Goal: Task Accomplishment & Management: Manage account settings

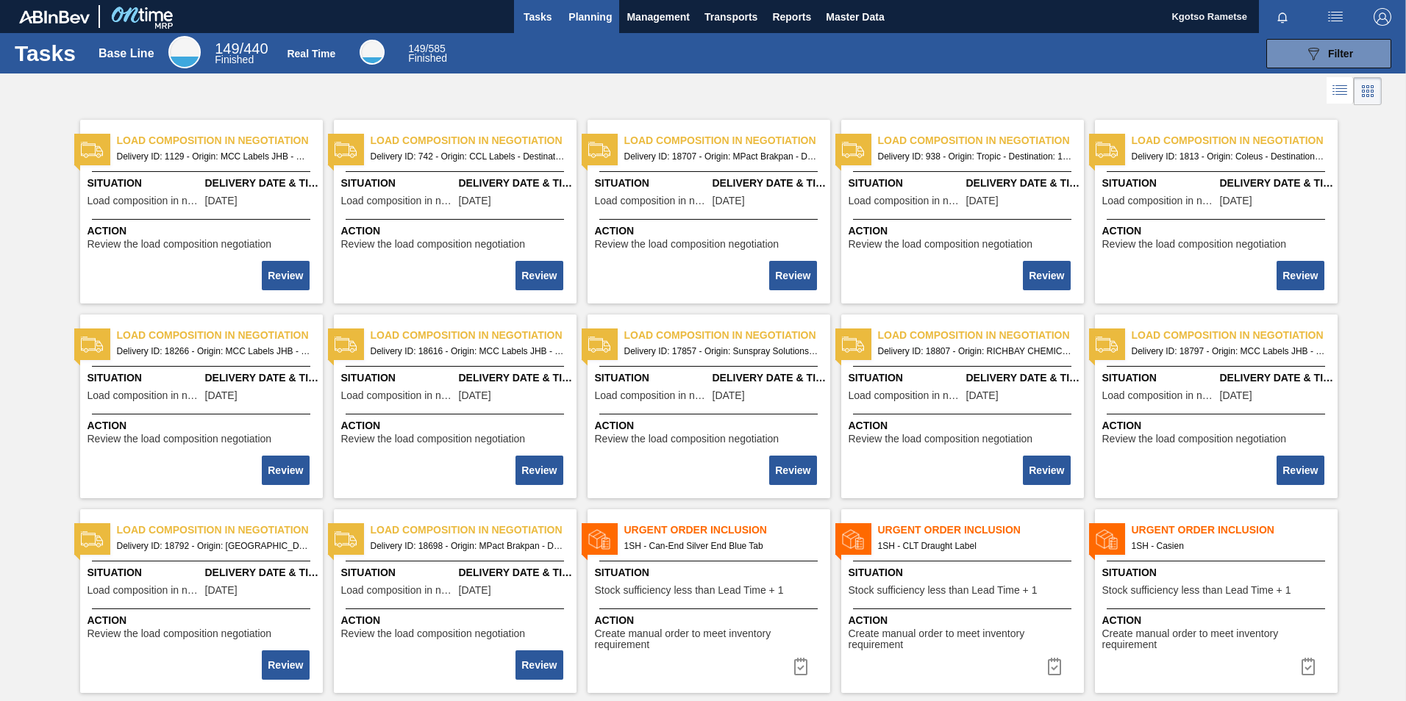
click at [576, 15] on span "Planning" at bounding box center [589, 17] width 43 height 18
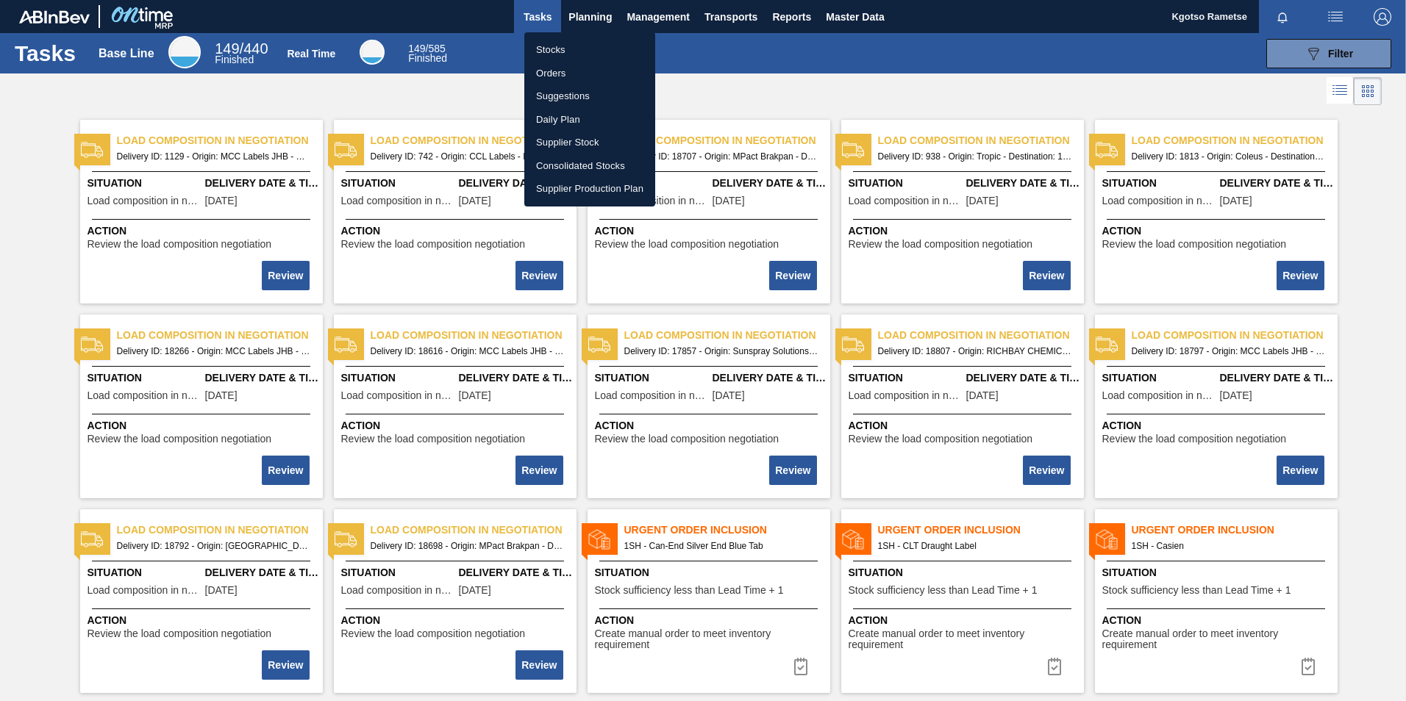
click at [571, 49] on li "Stocks" at bounding box center [589, 50] width 131 height 24
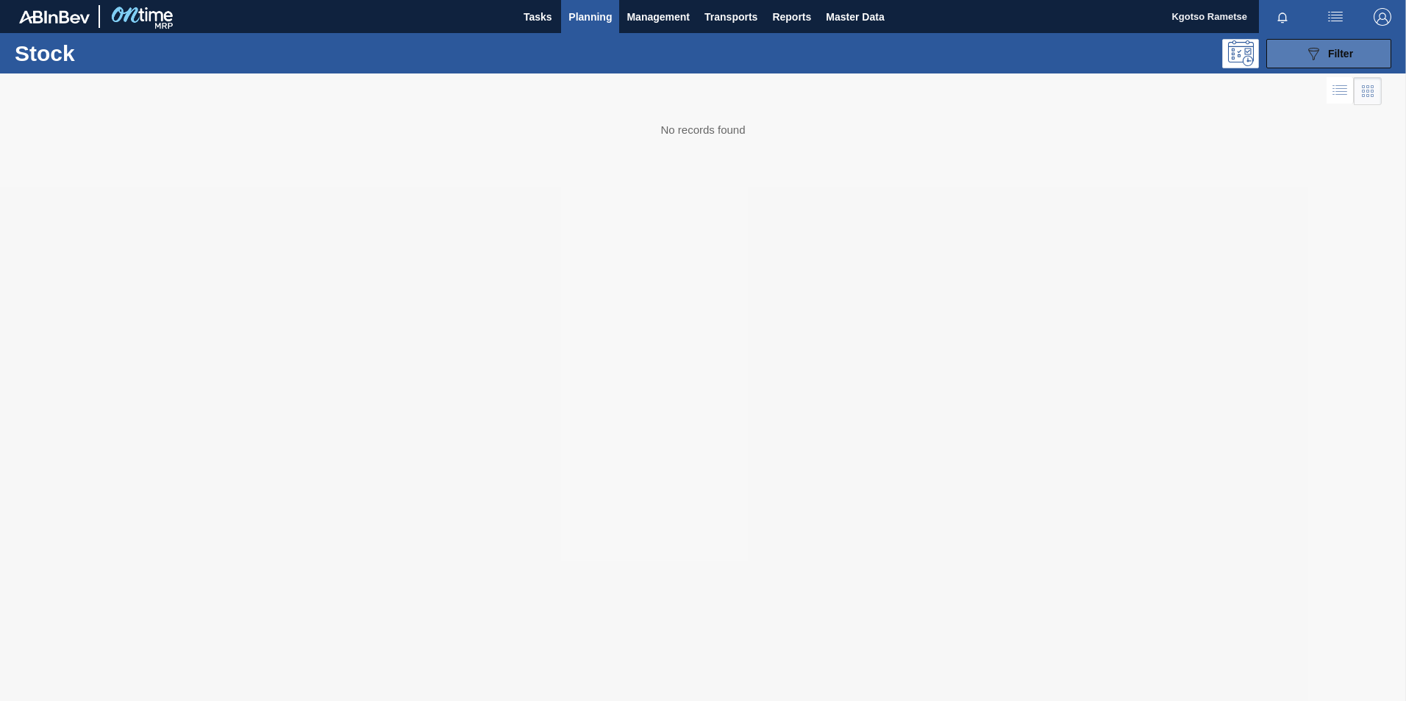
click at [935, 46] on div "089F7B8B-B2A5-4AFE-B5C0-19BA573D28AC Filter" at bounding box center [1328, 54] width 49 height 18
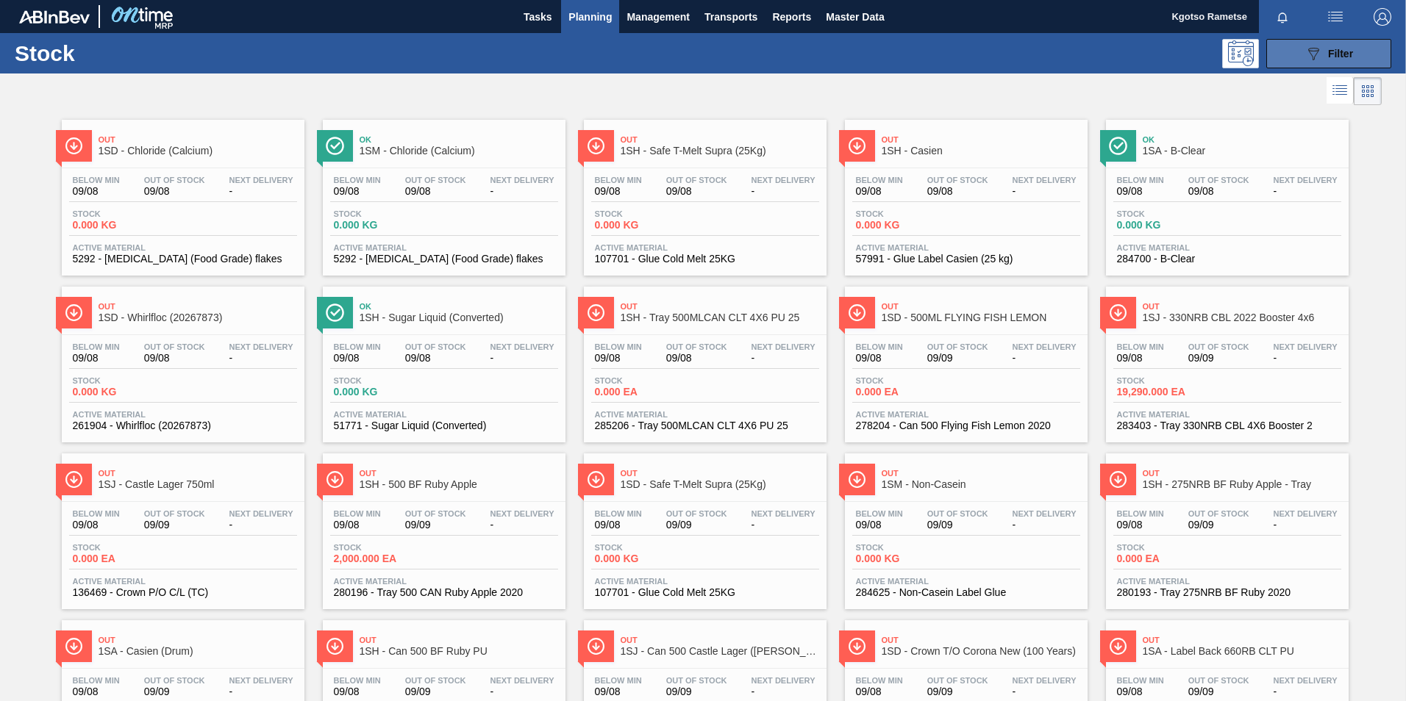
click at [1337, 39] on button "089F7B8B-B2A5-4AFE-B5C0-19BA573D28AC Filter" at bounding box center [1328, 53] width 125 height 29
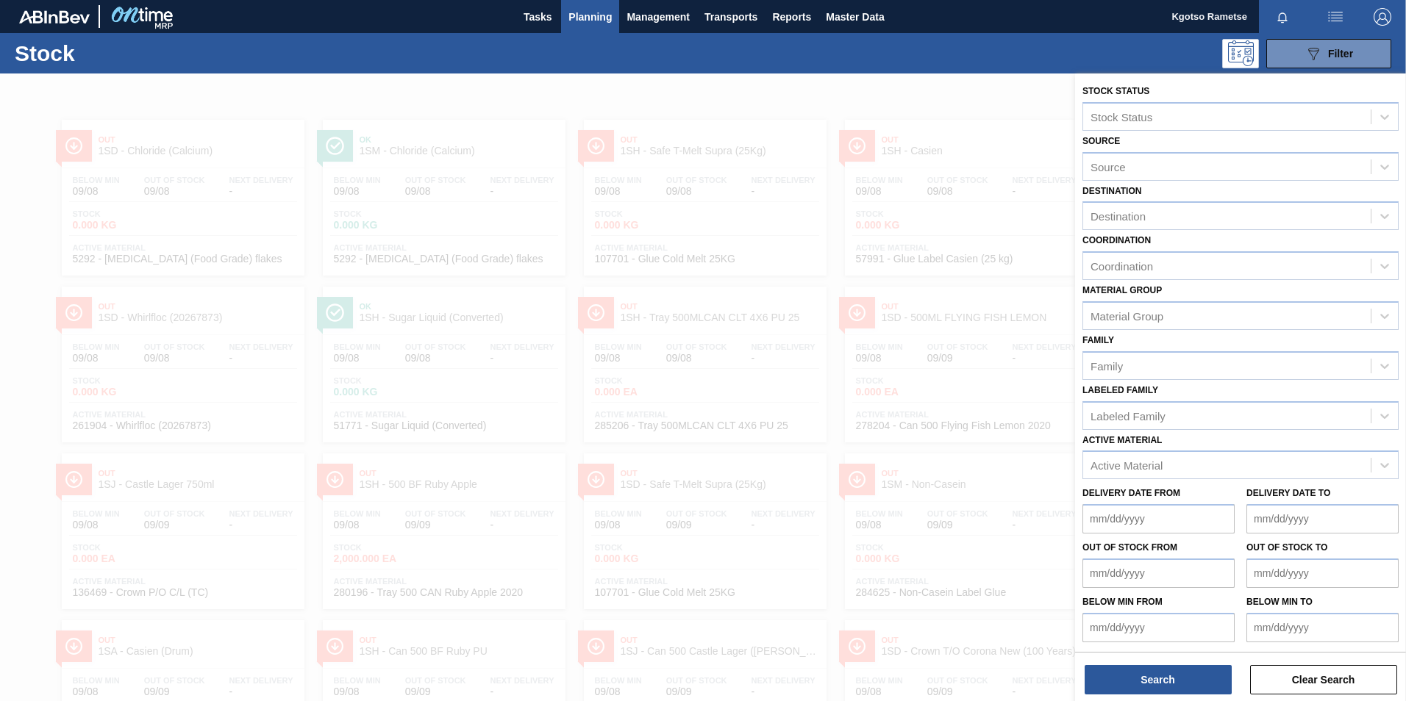
scroll to position [1, 0]
click at [1095, 465] on div "Active Material" at bounding box center [1126, 465] width 72 height 12
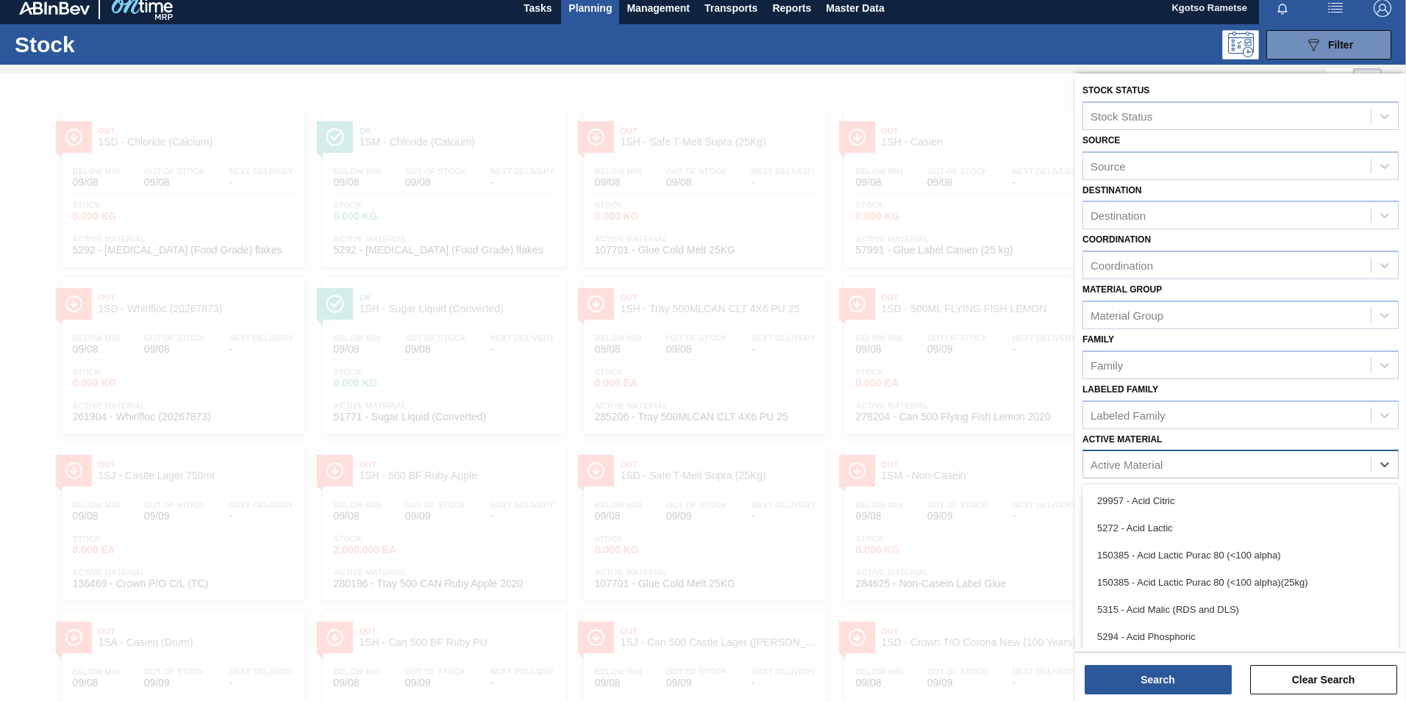
scroll to position [10, 0]
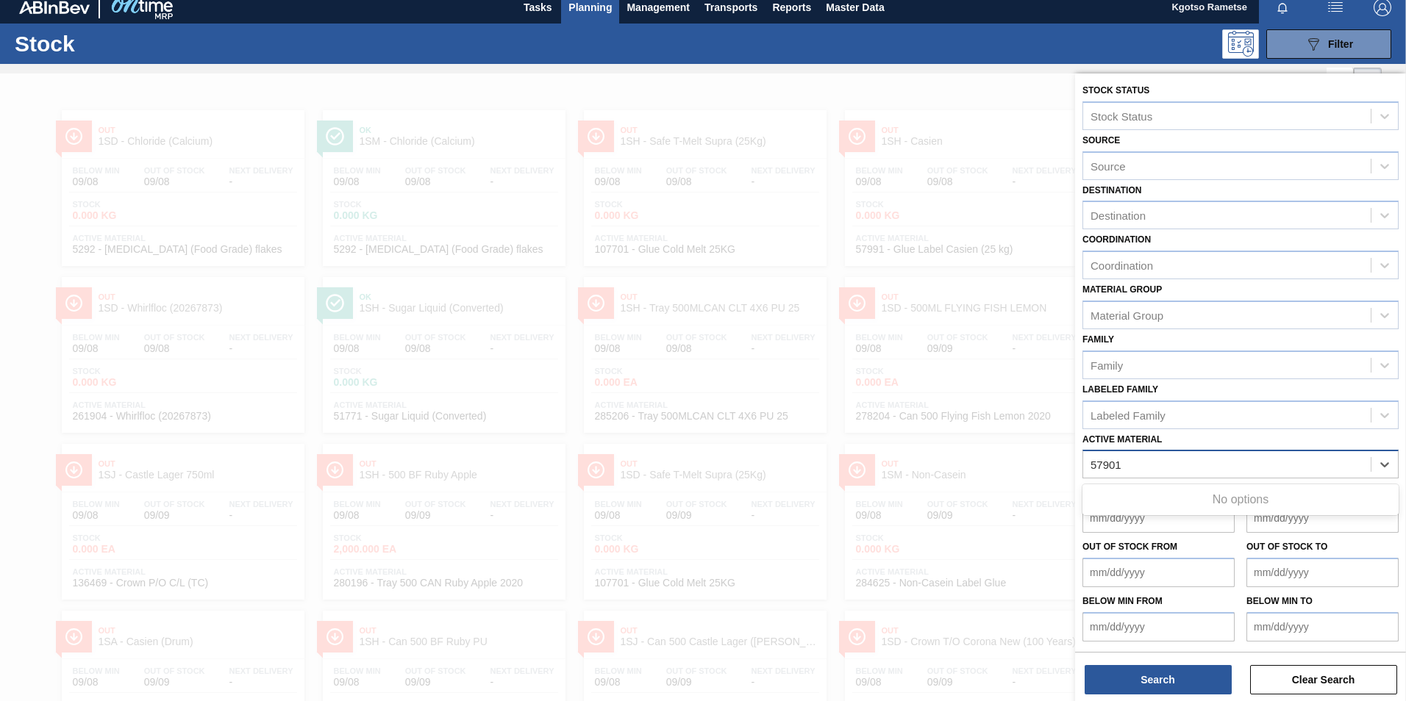
click at [1112, 466] on Material "57901" at bounding box center [1106, 465] width 32 height 12
type Material "57991"
click at [1141, 503] on div "57991 - Casien Label Glue" at bounding box center [1240, 500] width 316 height 27
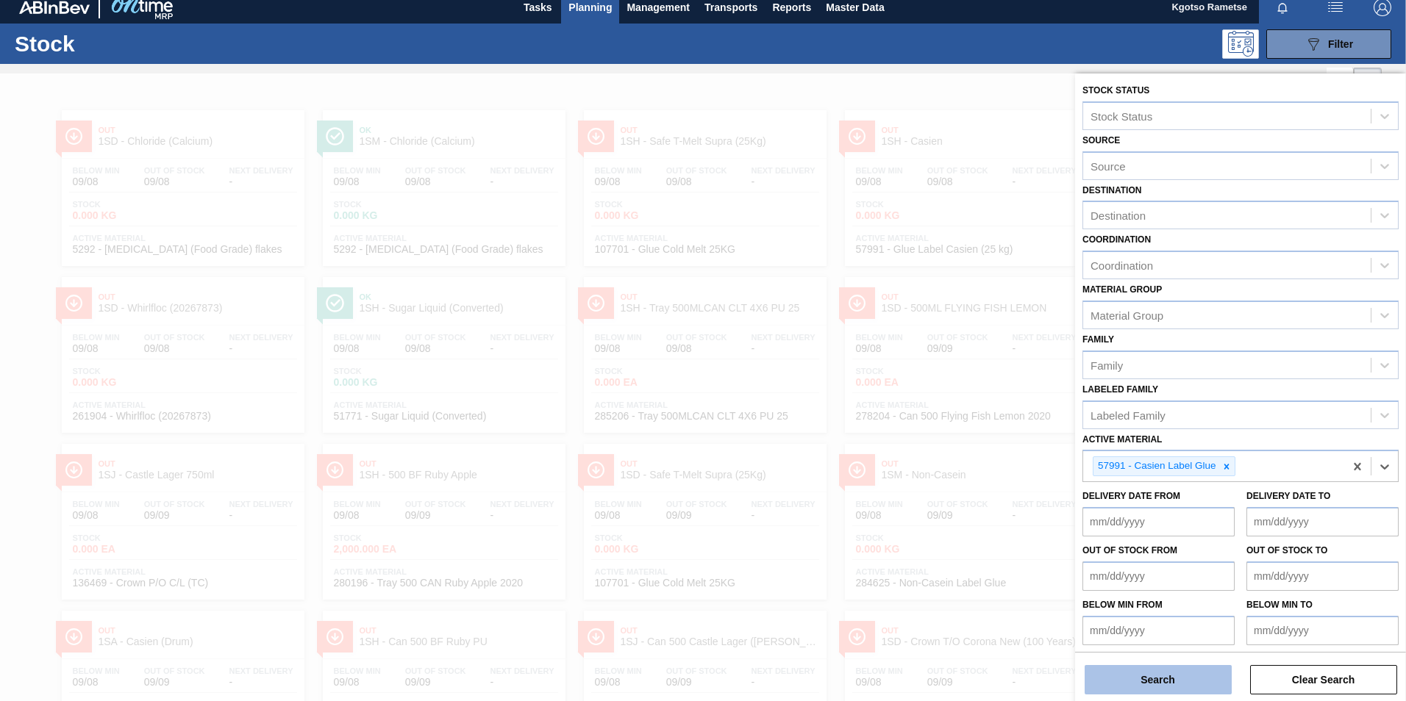
click at [1137, 676] on button "Search" at bounding box center [1158, 679] width 147 height 29
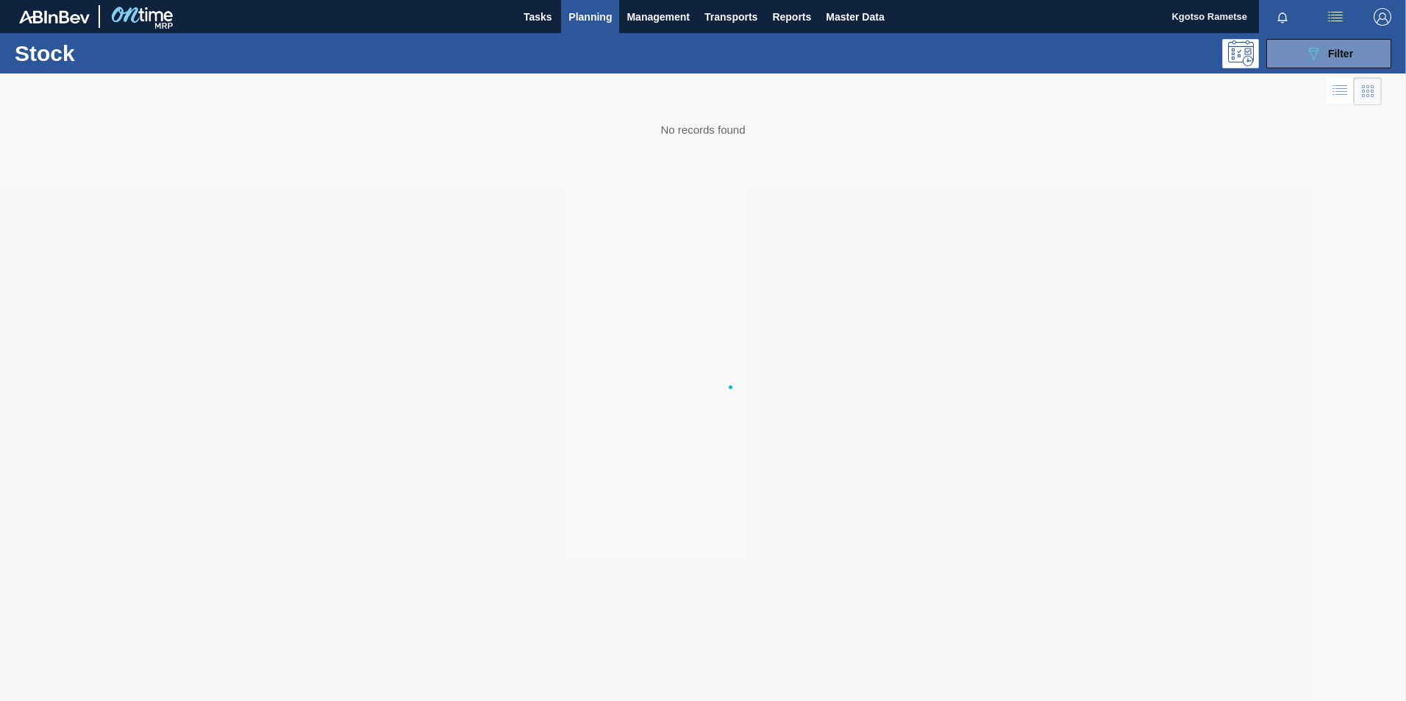
scroll to position [0, 0]
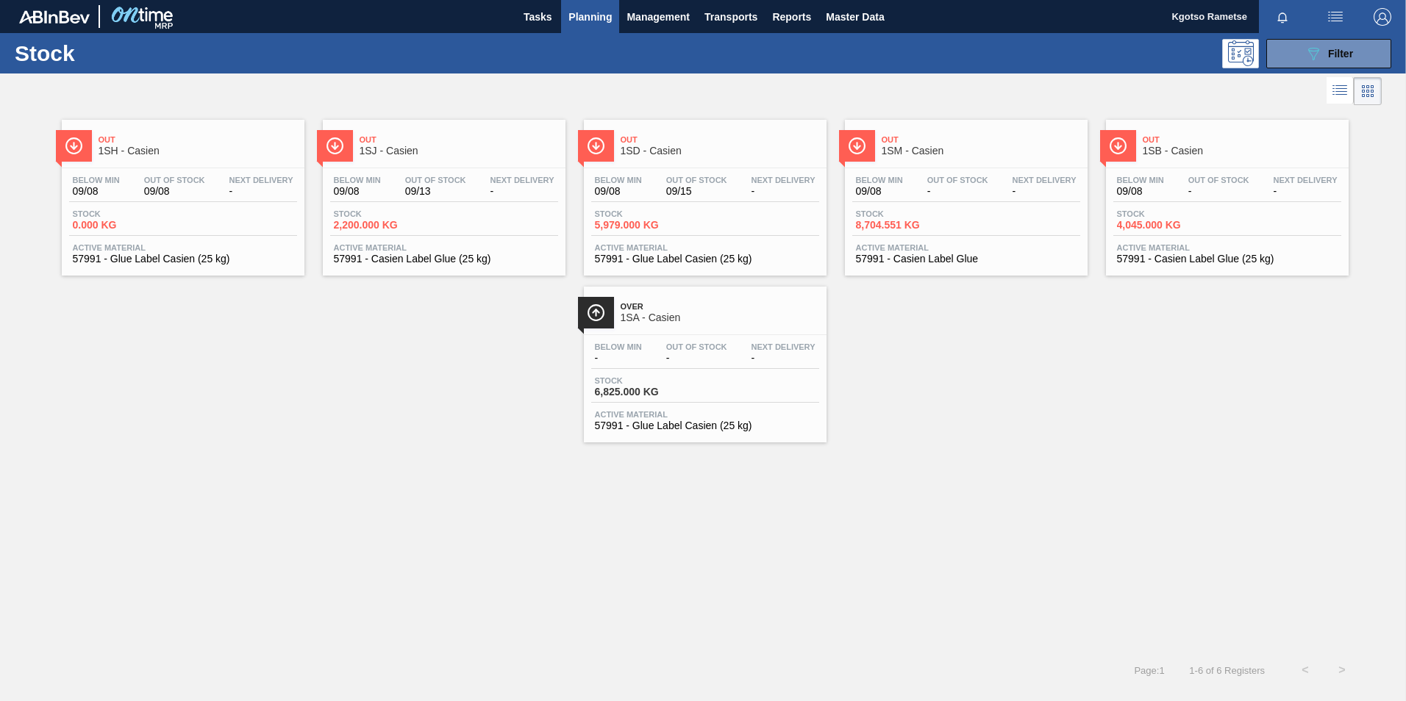
click at [660, 157] on div "Out 1SD - Casien" at bounding box center [720, 145] width 199 height 33
click at [1325, 59] on div "089F7B8B-B2A5-4AFE-B5C0-19BA573D28AC Filter" at bounding box center [1328, 54] width 49 height 18
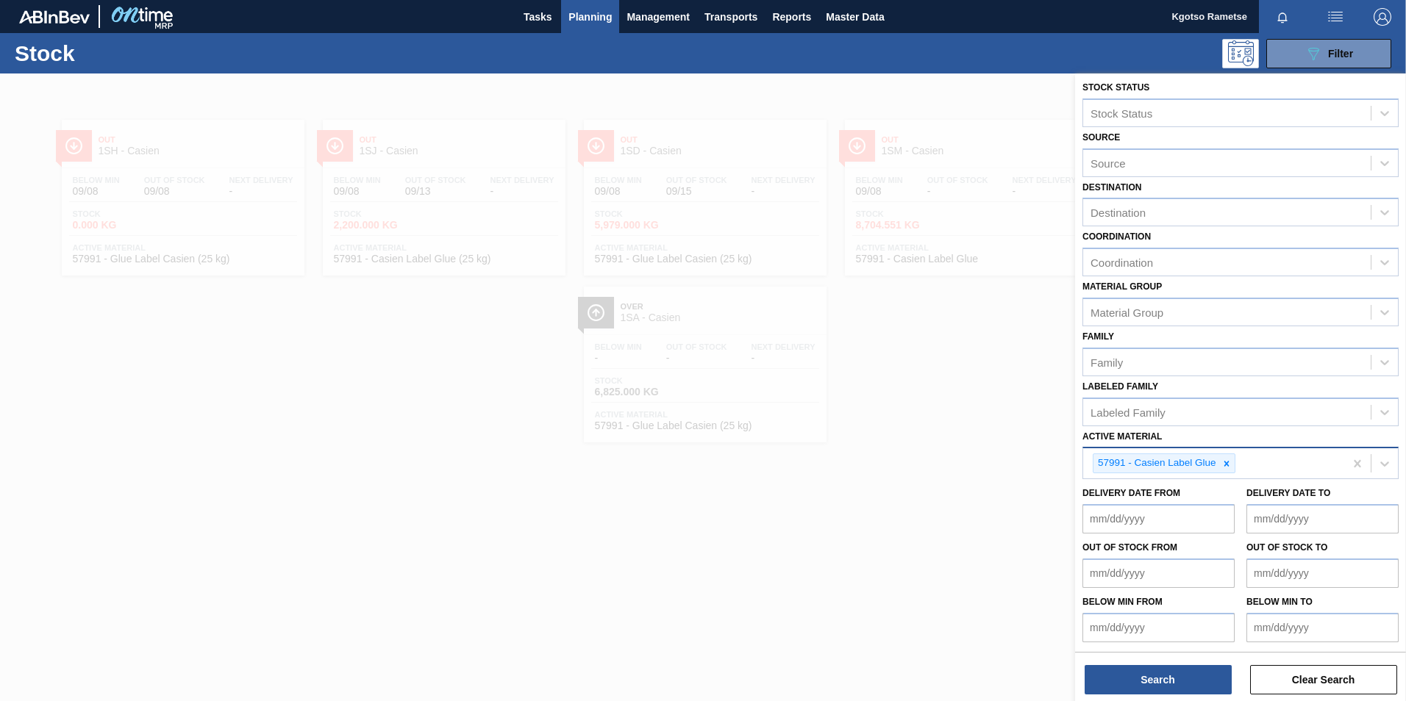
scroll to position [4, 0]
click at [1182, 685] on button "Search" at bounding box center [1158, 679] width 147 height 29
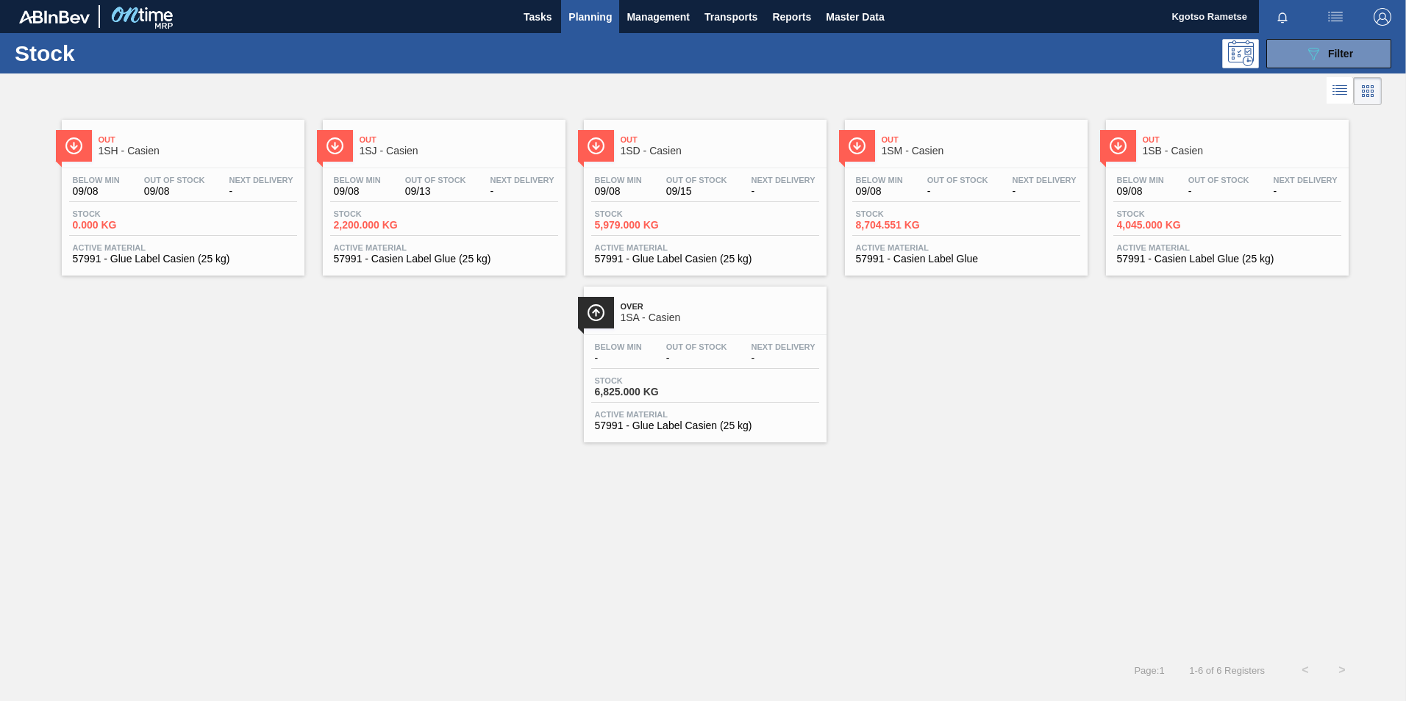
click at [667, 143] on span "Out" at bounding box center [720, 139] width 199 height 9
click at [648, 192] on div "Below Min 09/08 Out Of Stock 09/15 Next Delivery -" at bounding box center [705, 189] width 228 height 26
click at [484, 145] on div "Out 1SJ - Casien" at bounding box center [459, 145] width 199 height 33
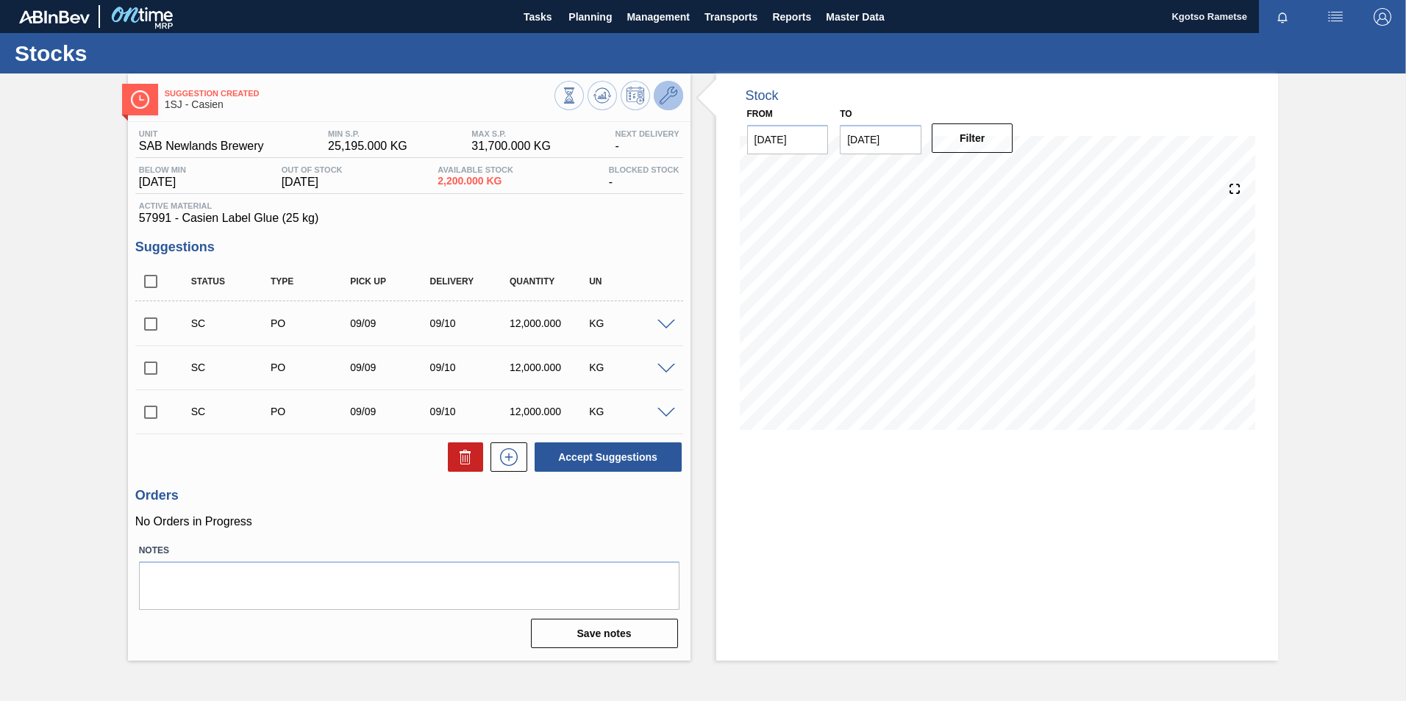
click at [665, 104] on span at bounding box center [669, 96] width 18 height 18
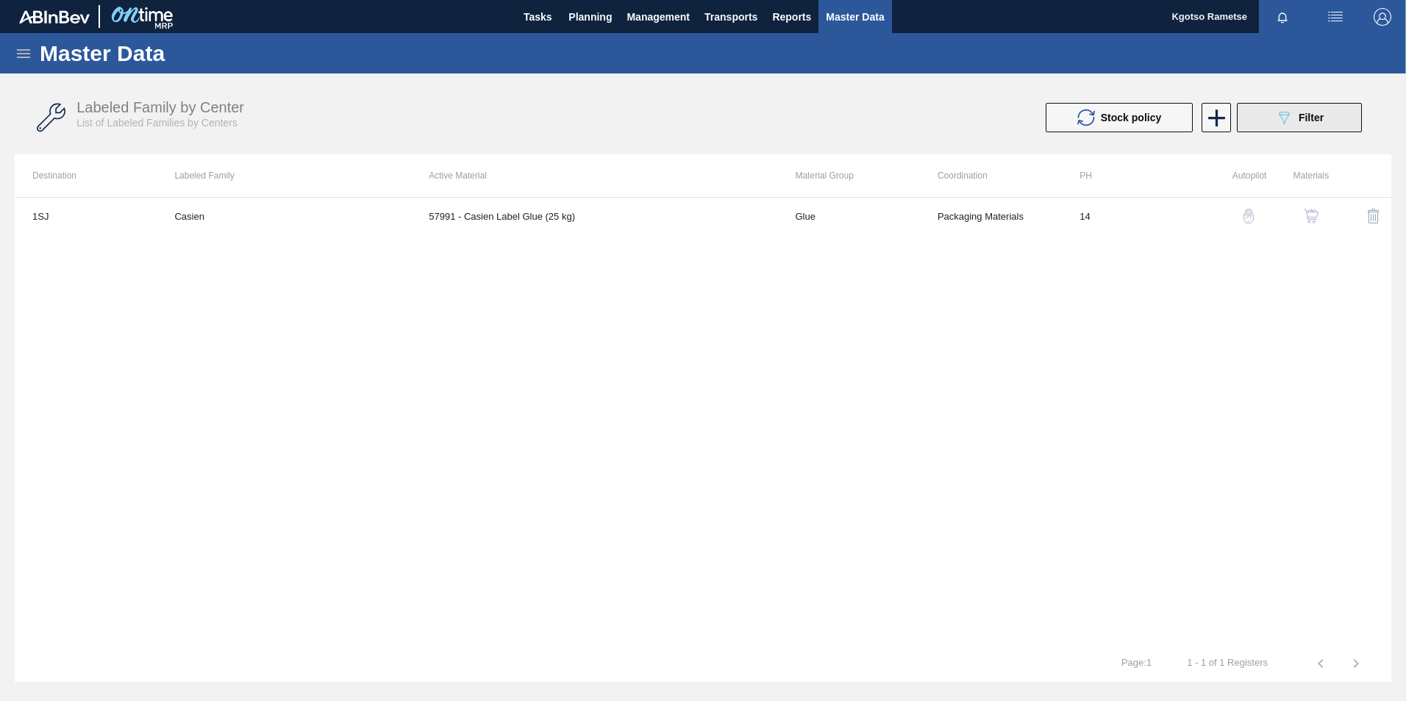
click at [1305, 123] on span "Filter" at bounding box center [1310, 118] width 25 height 12
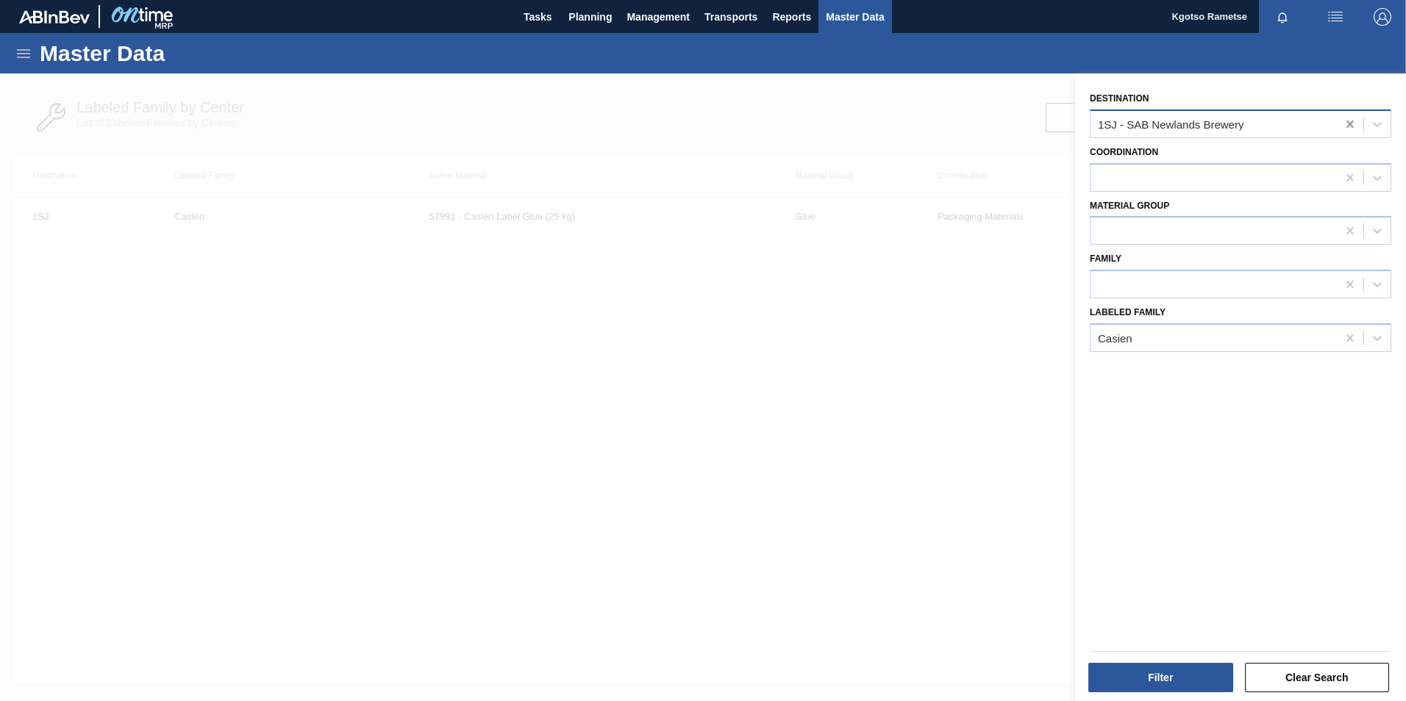
click at [1346, 122] on icon at bounding box center [1349, 124] width 7 height 7
click at [1137, 680] on button "Filter" at bounding box center [1160, 677] width 145 height 29
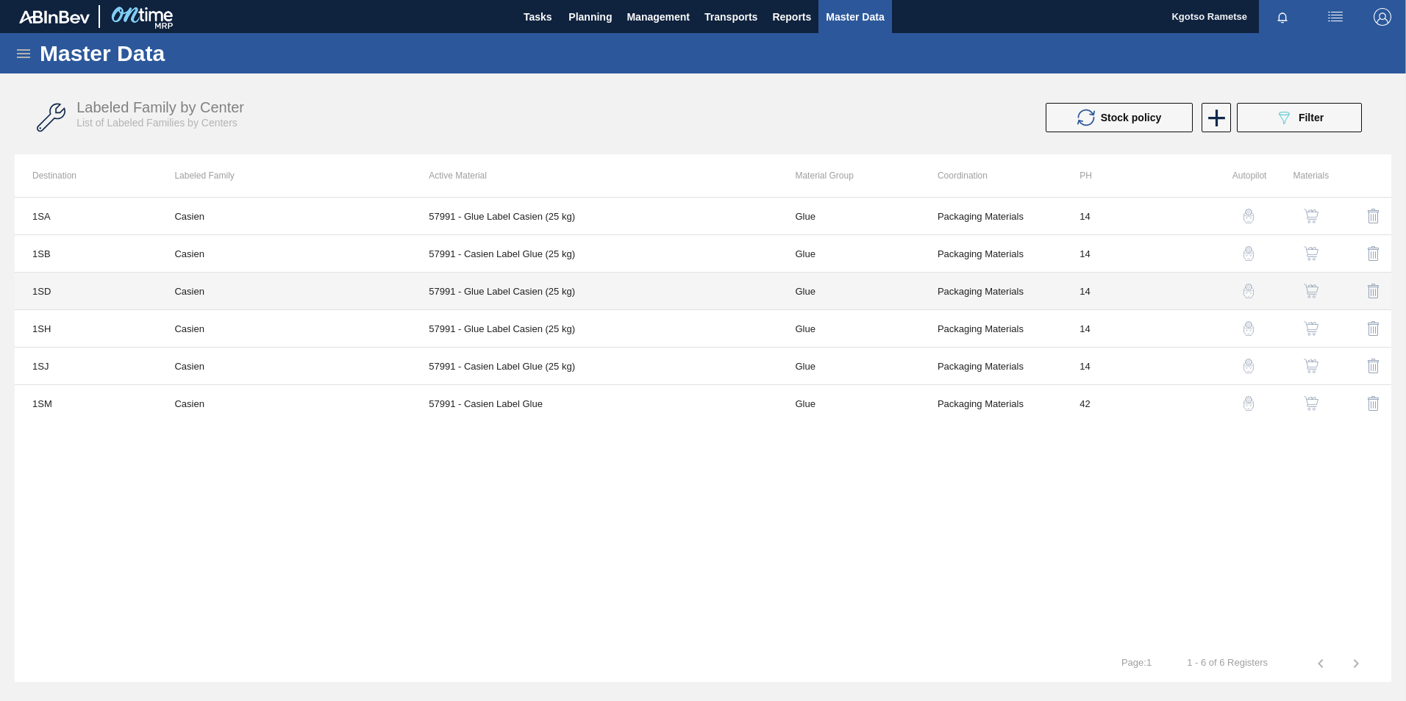
click at [493, 291] on td "57991 - Glue Label Casien (25 kg)" at bounding box center [594, 291] width 366 height 37
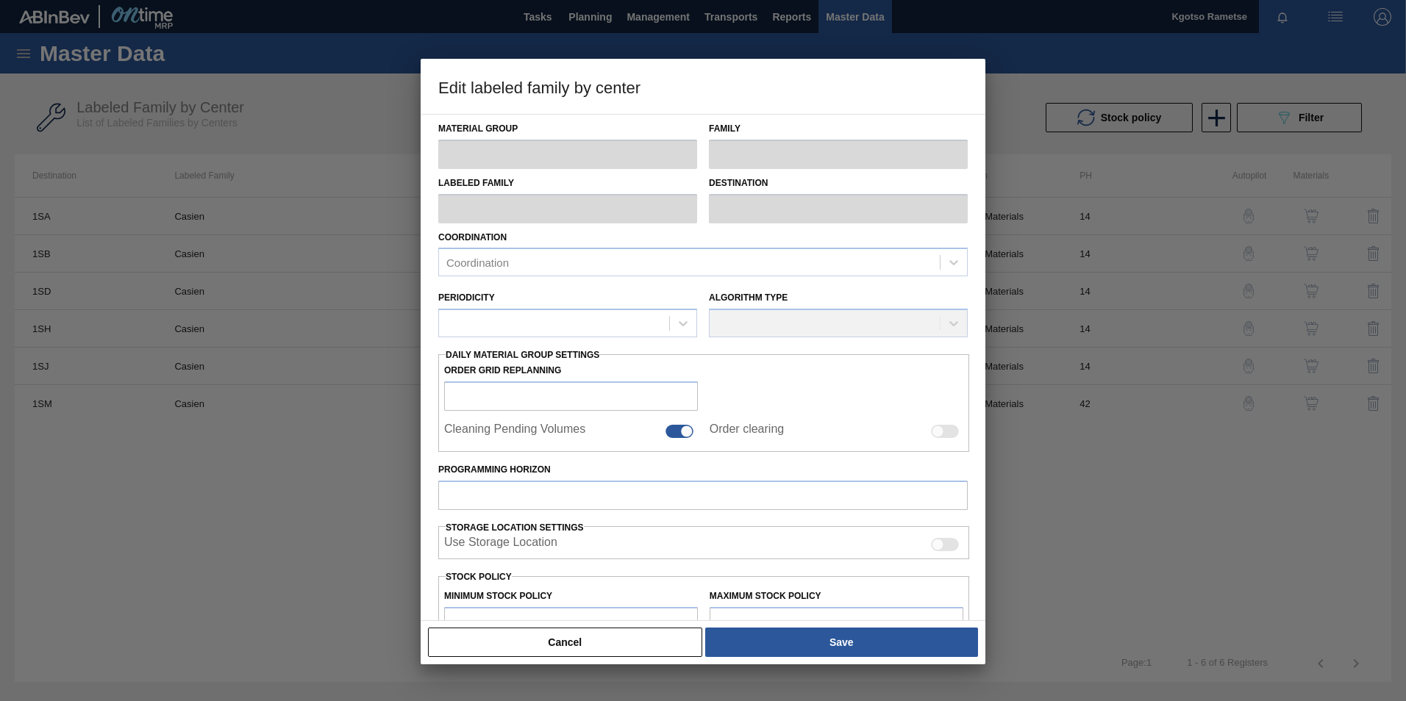
type input "Glue"
type input "Label Glue"
type input "Casien"
type input "1SD - SAB Rosslyn Brewery"
type input "14"
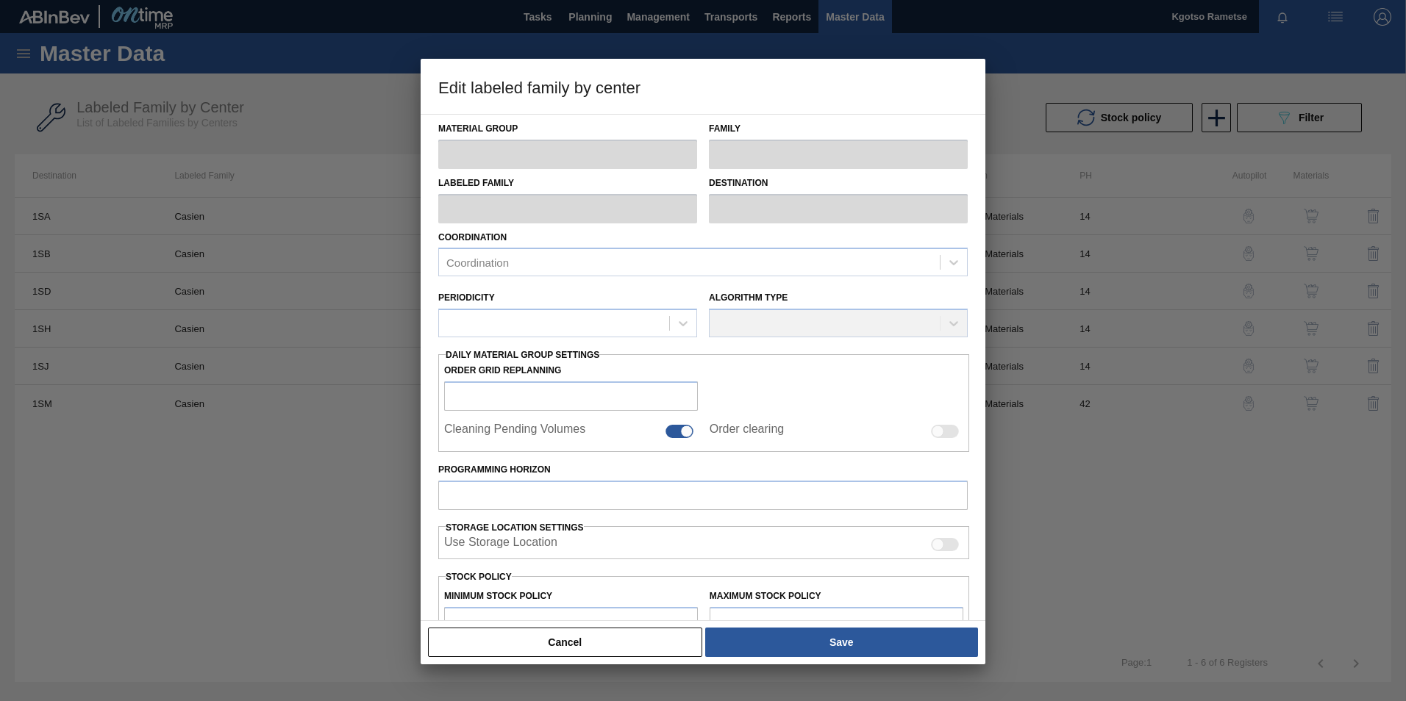
type input "2,207,539"
type input "4,152,799"
type input "100"
type input "4,152,799.000"
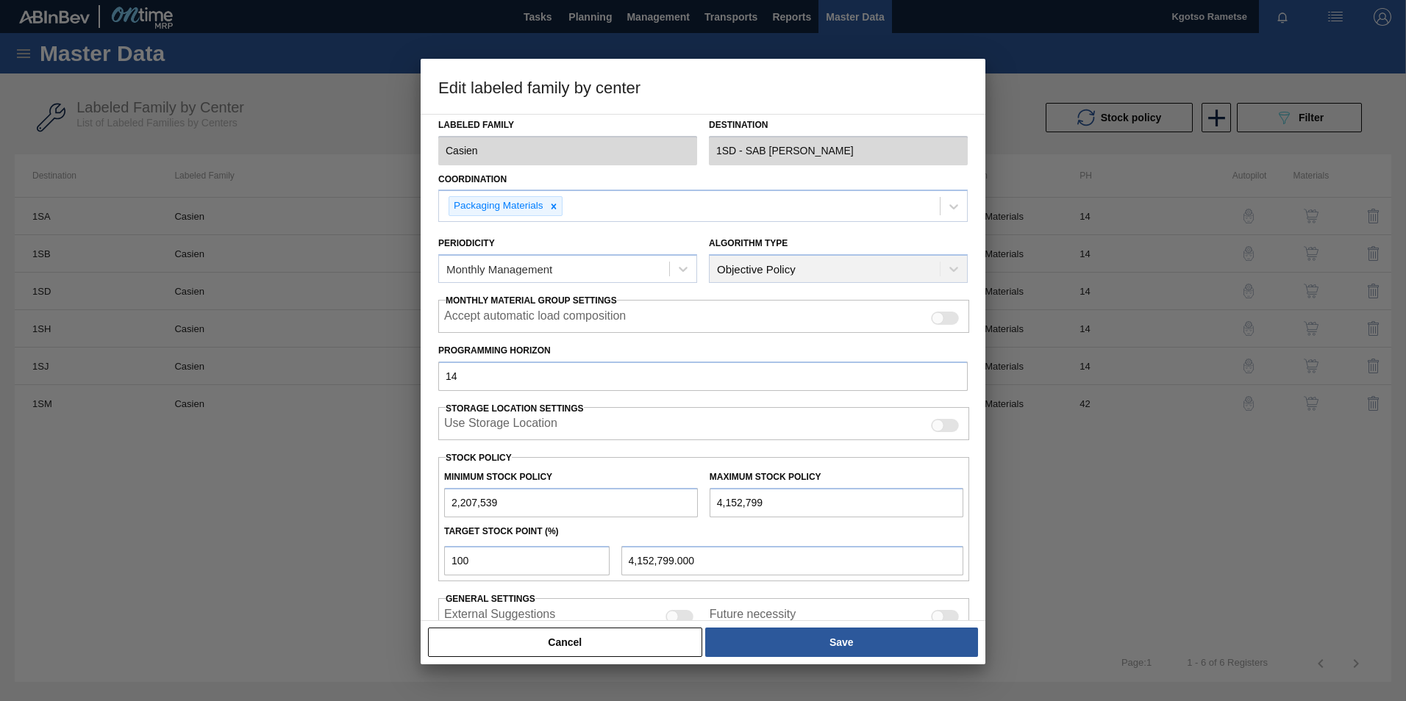
scroll to position [147, 0]
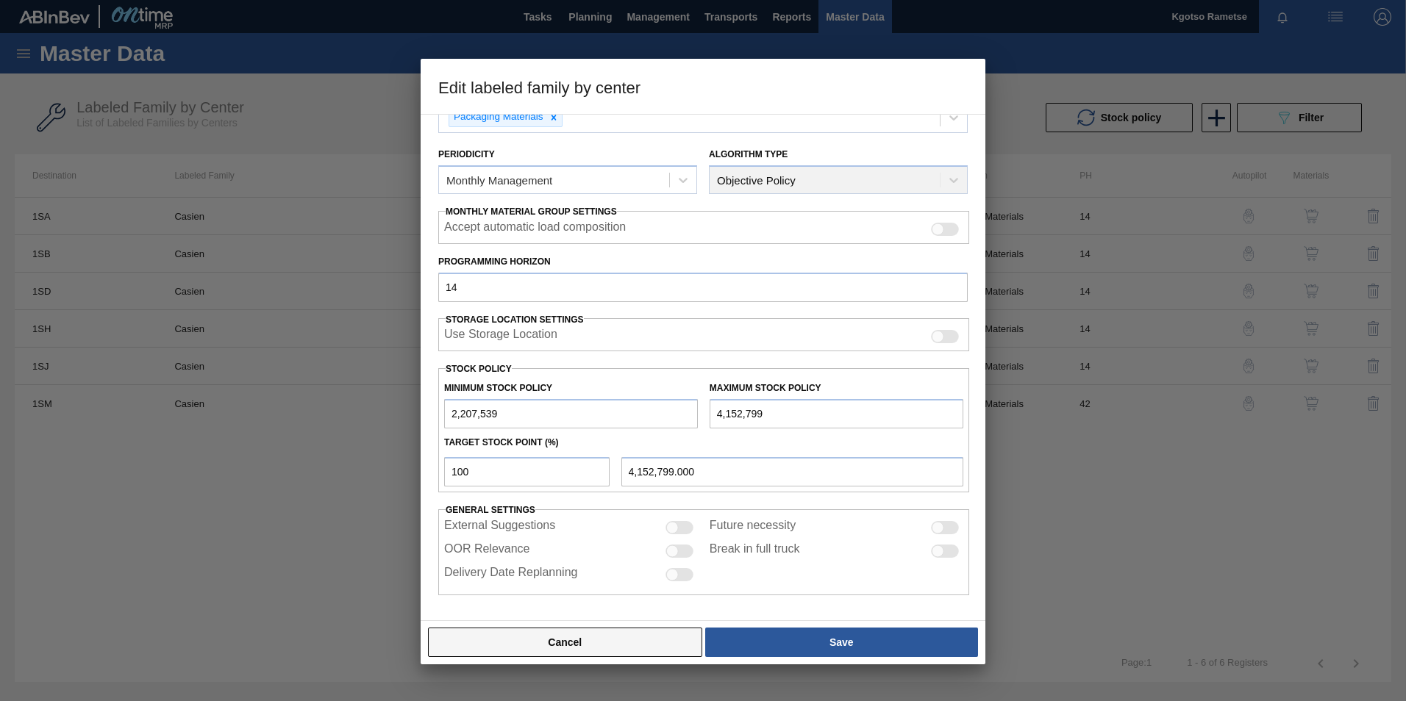
click at [615, 648] on button "Cancel" at bounding box center [565, 642] width 274 height 29
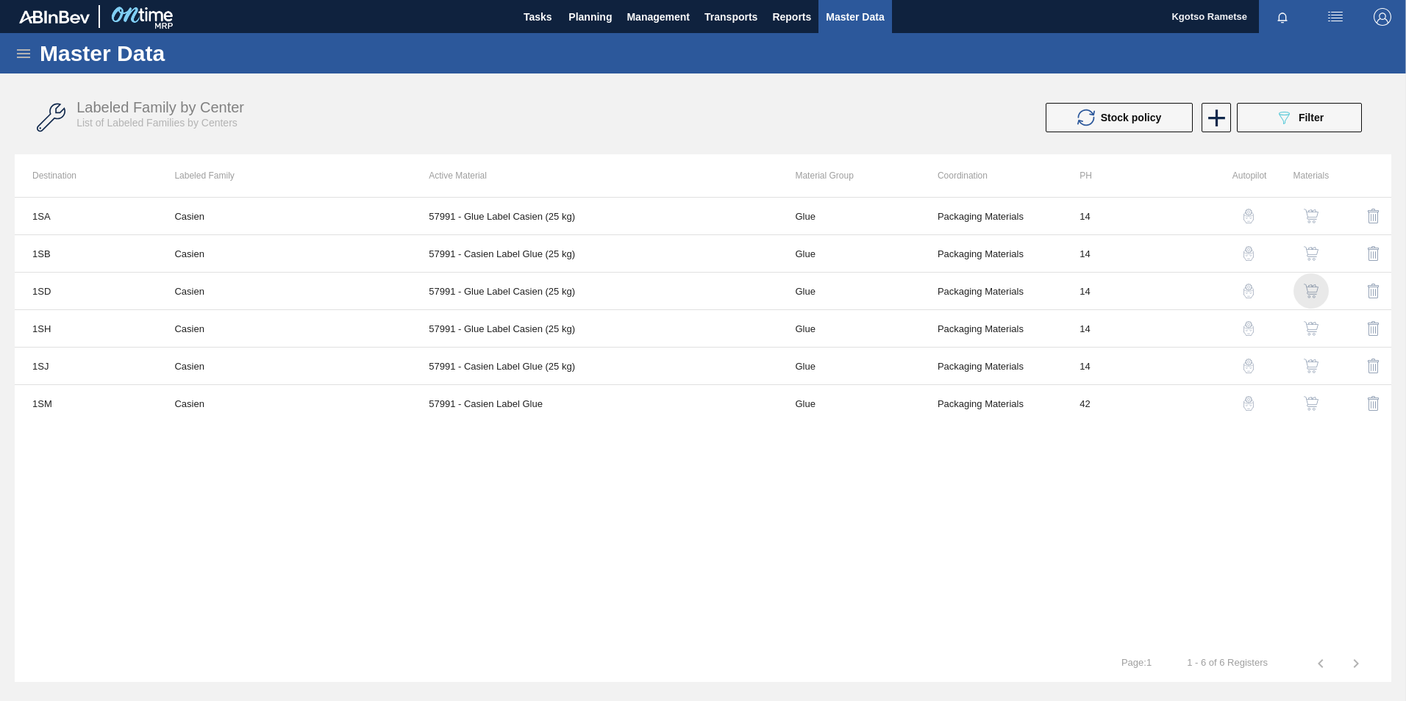
click at [1310, 287] on img "button" at bounding box center [1311, 291] width 15 height 15
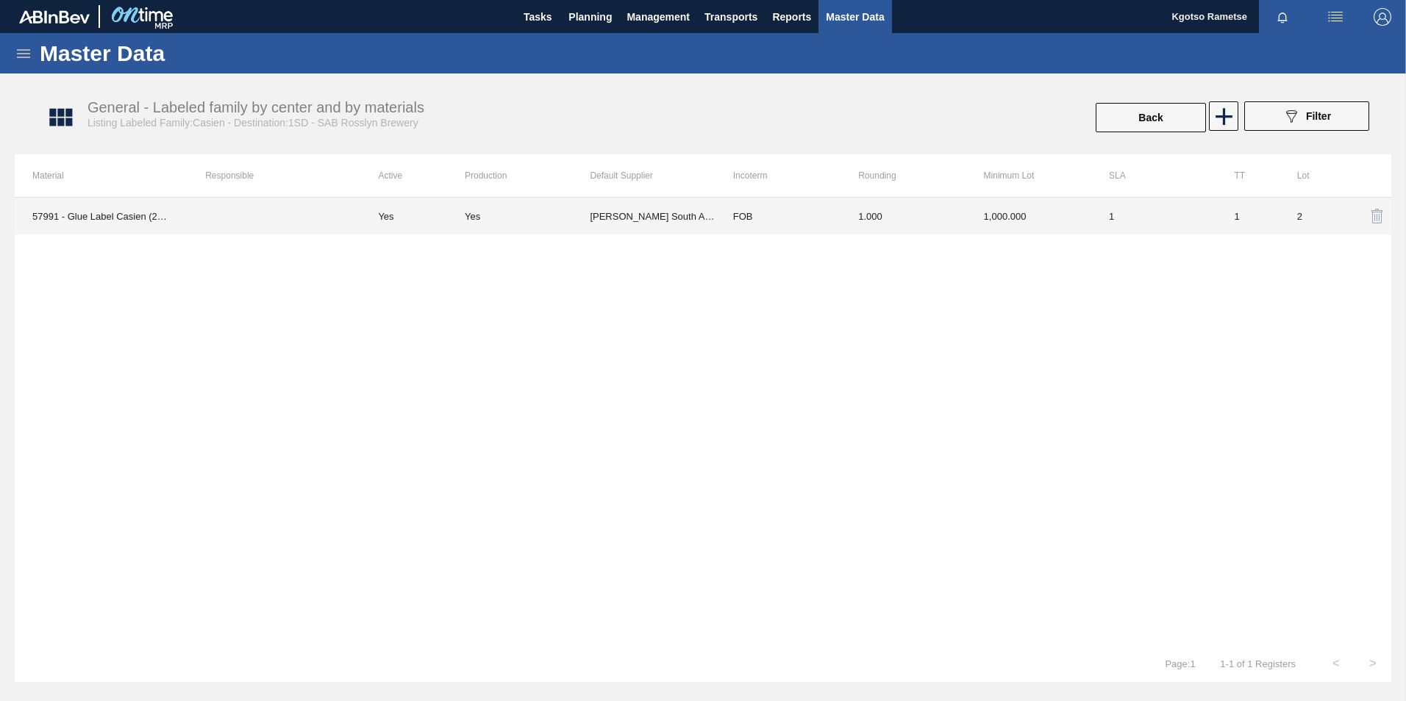
click at [744, 208] on td "FOB" at bounding box center [777, 216] width 125 height 37
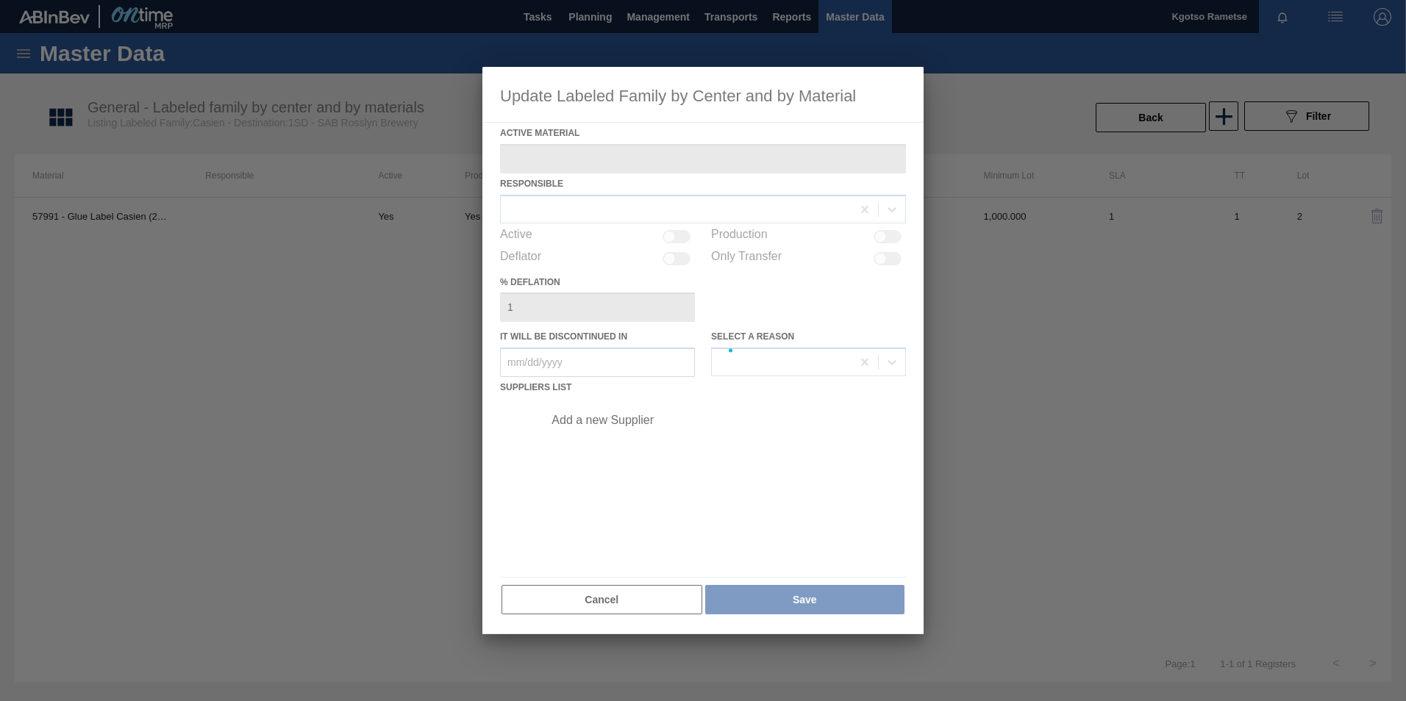
type Material "57991 - Glue Label Casien (25 kg)"
checkbox input "true"
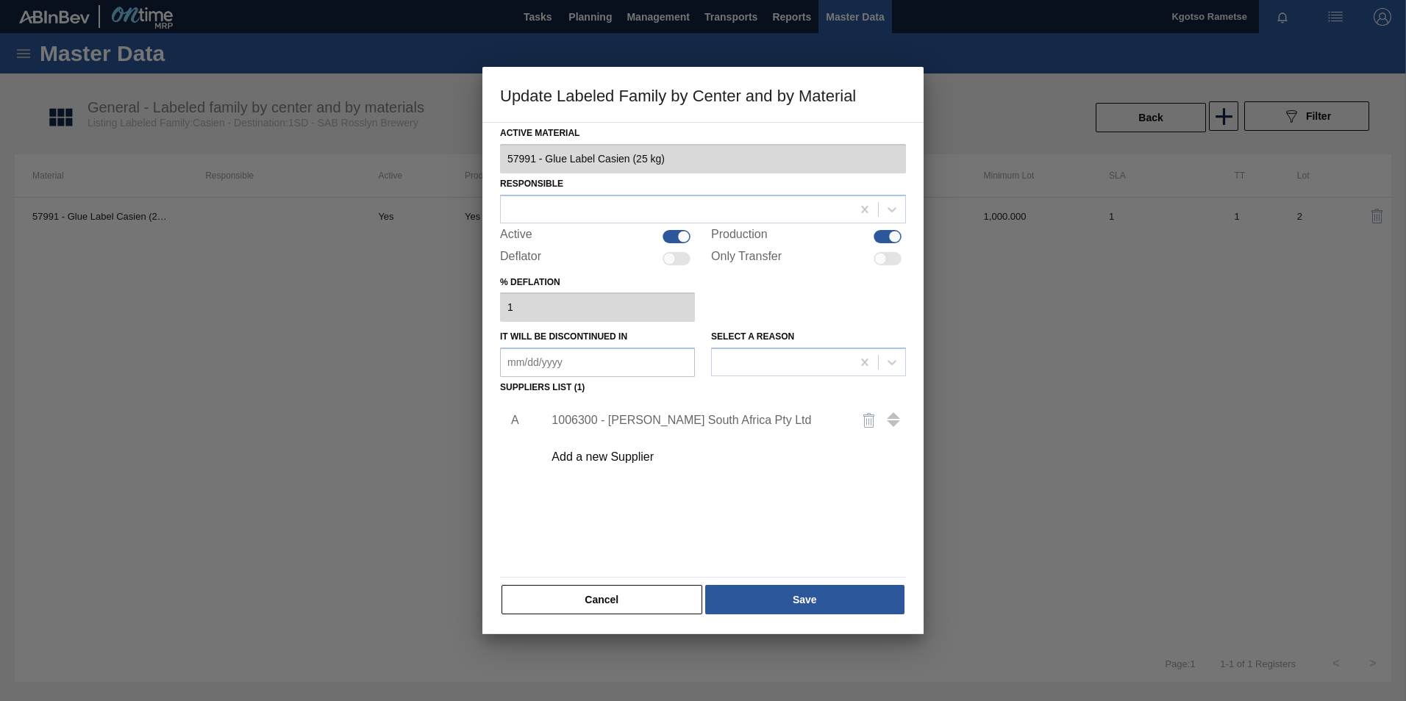
click at [620, 415] on div "1006300 - Henkel South Africa Pty Ltd" at bounding box center [695, 420] width 288 height 13
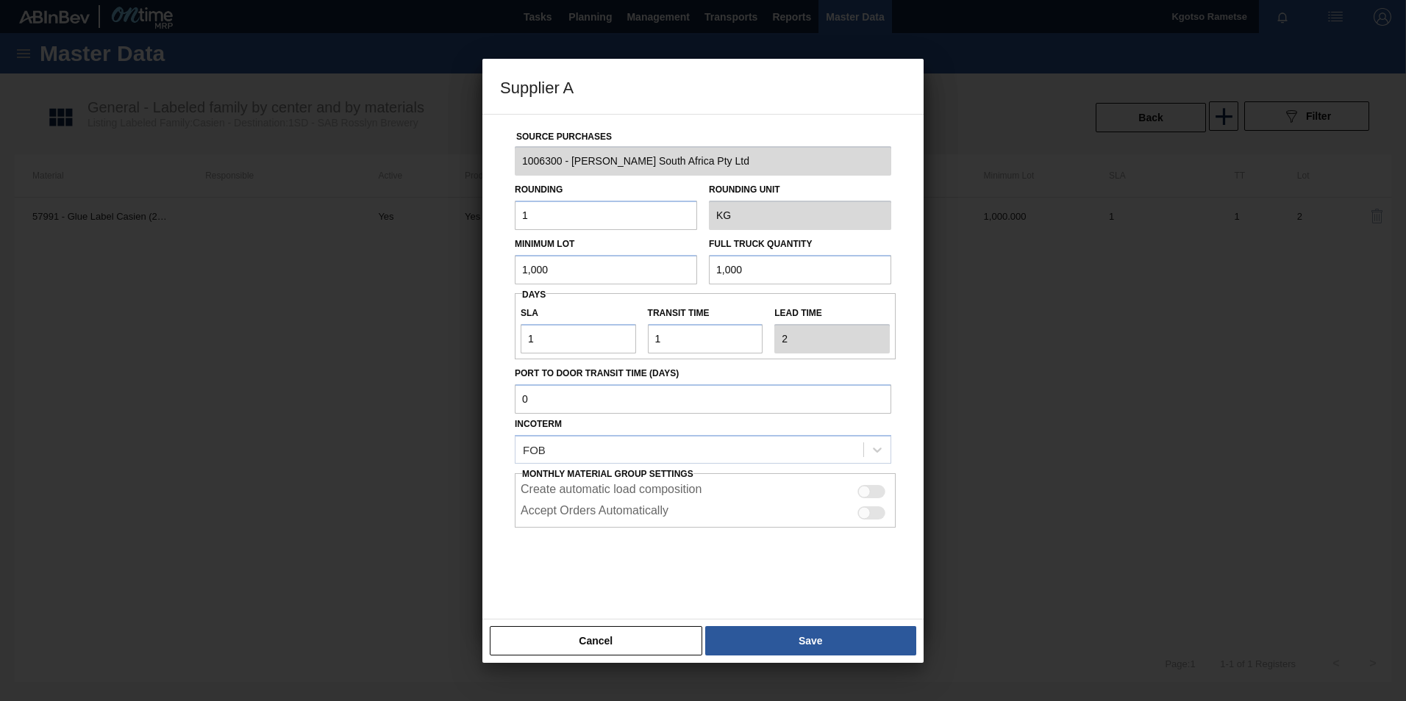
drag, startPoint x: 565, startPoint y: 271, endPoint x: 455, endPoint y: 270, distance: 110.3
click at [474, 271] on div "Supplier A Source Purchases 1006300 - Henkel South Africa Pty Ltd Rounding 1 Ro…" at bounding box center [703, 350] width 1406 height 701
click at [572, 271] on input "1,000" at bounding box center [606, 269] width 182 height 29
click at [537, 272] on input "7,200" at bounding box center [606, 269] width 182 height 29
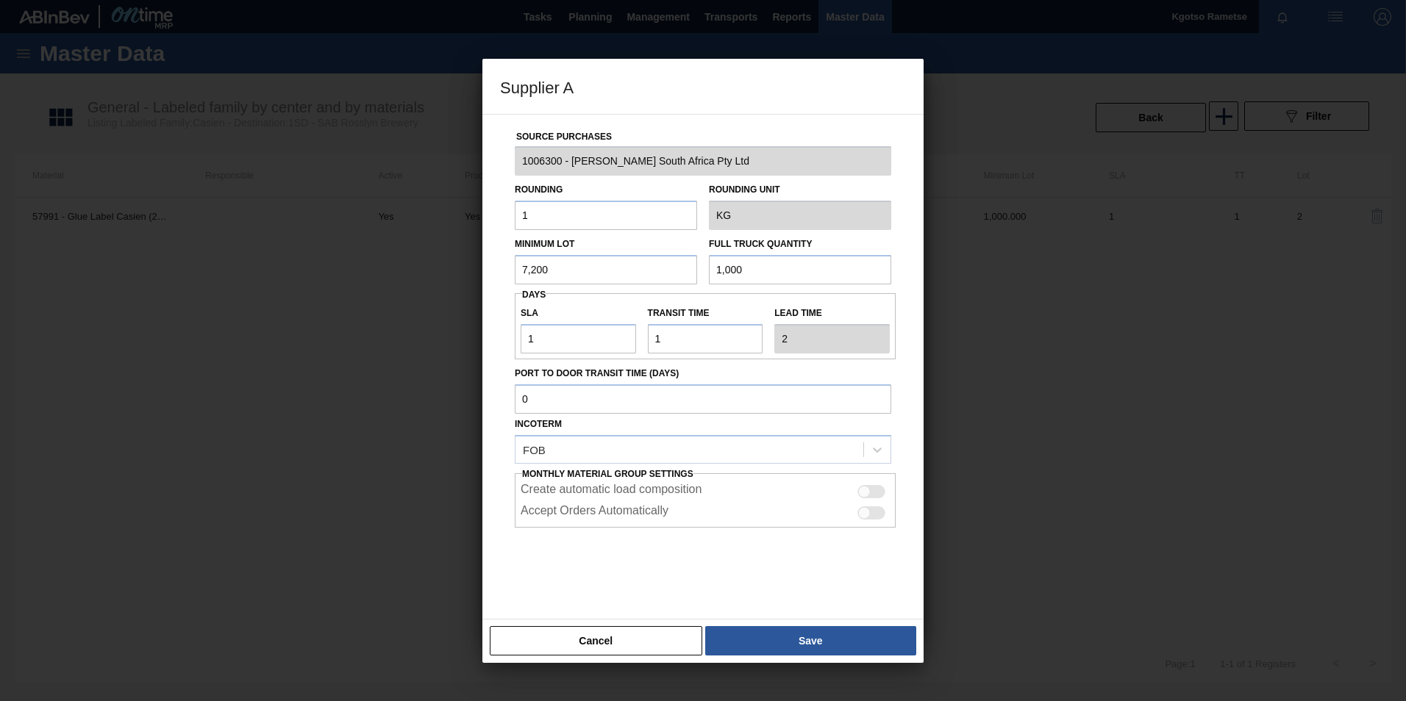
click at [537, 272] on input "7,200" at bounding box center [606, 269] width 182 height 29
type input "7,200"
click at [746, 265] on input "1,000" at bounding box center [800, 269] width 182 height 29
paste input "7,2"
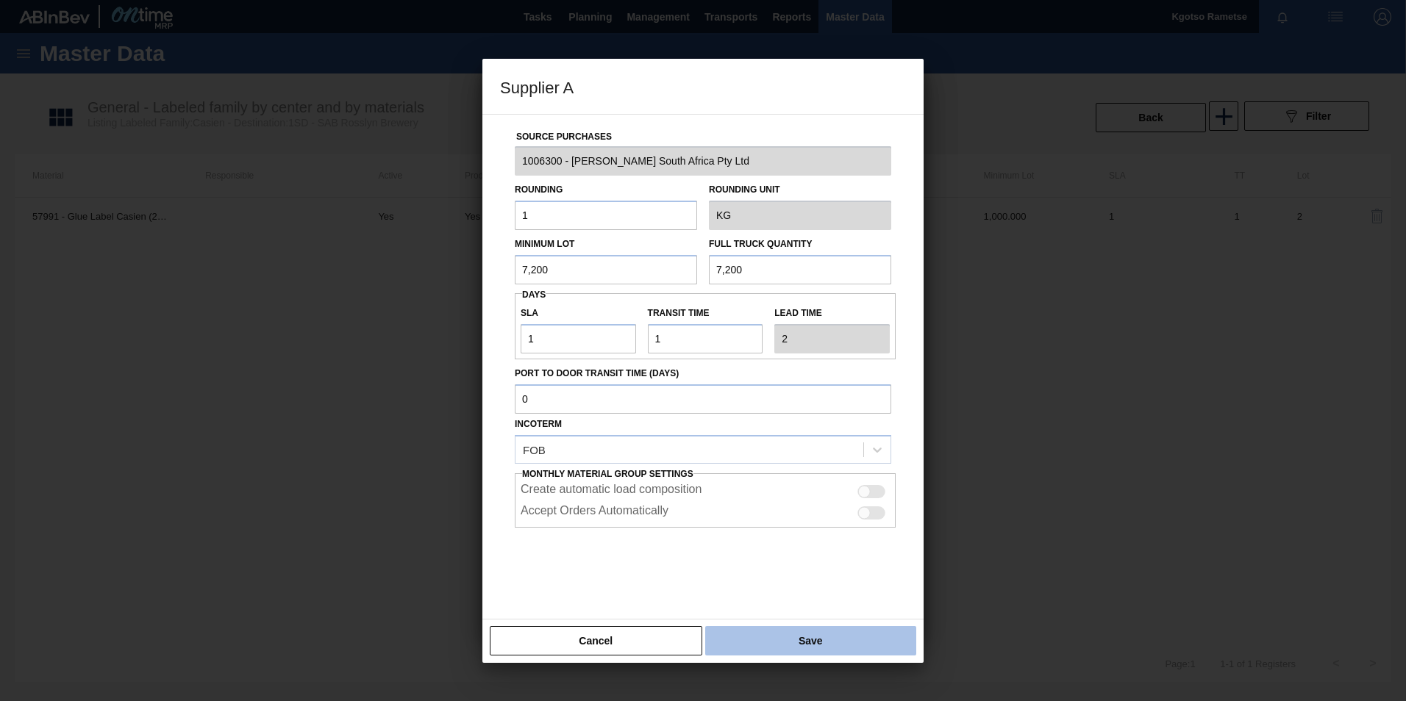
type input "7,200"
click at [821, 646] on button "Save" at bounding box center [810, 640] width 211 height 29
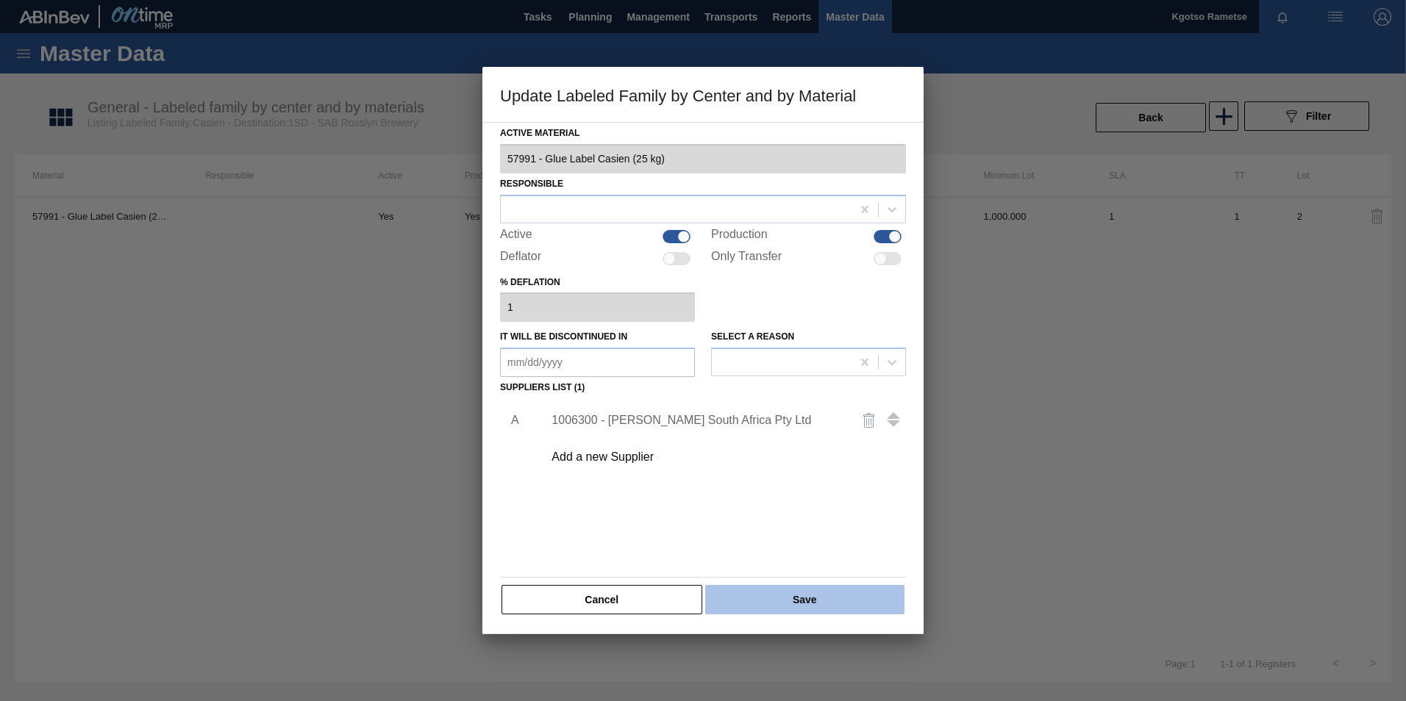
click at [788, 597] on button "Save" at bounding box center [804, 599] width 199 height 29
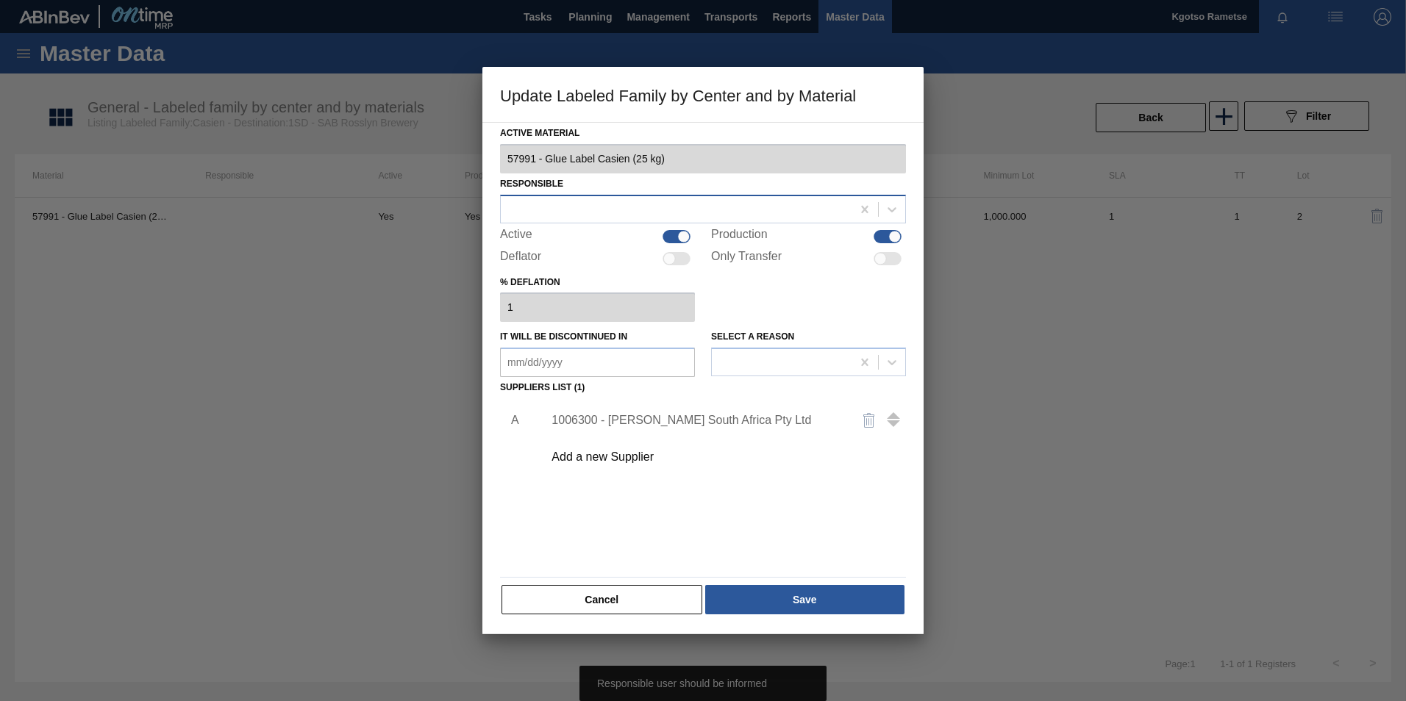
click at [582, 202] on div at bounding box center [676, 209] width 351 height 21
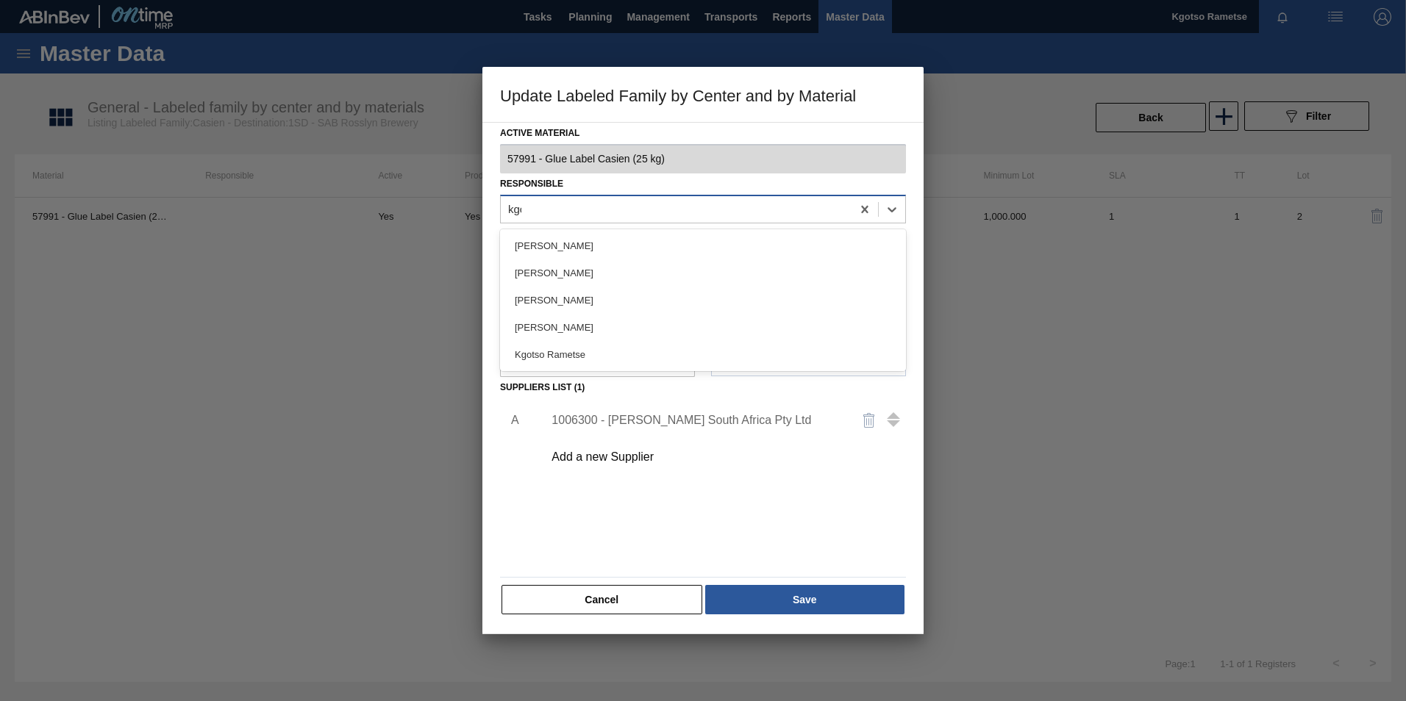
type input "kgot"
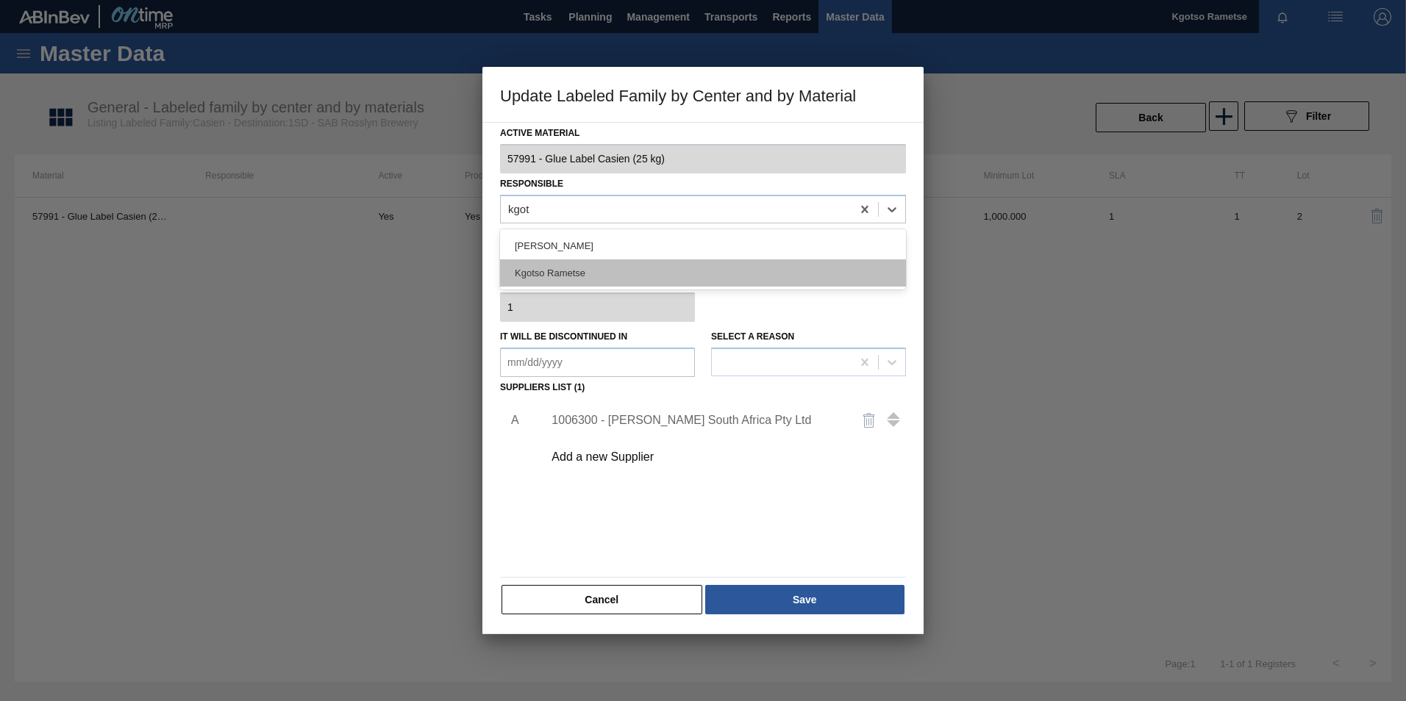
click at [621, 274] on div "Kgotso Rametse" at bounding box center [703, 273] width 406 height 27
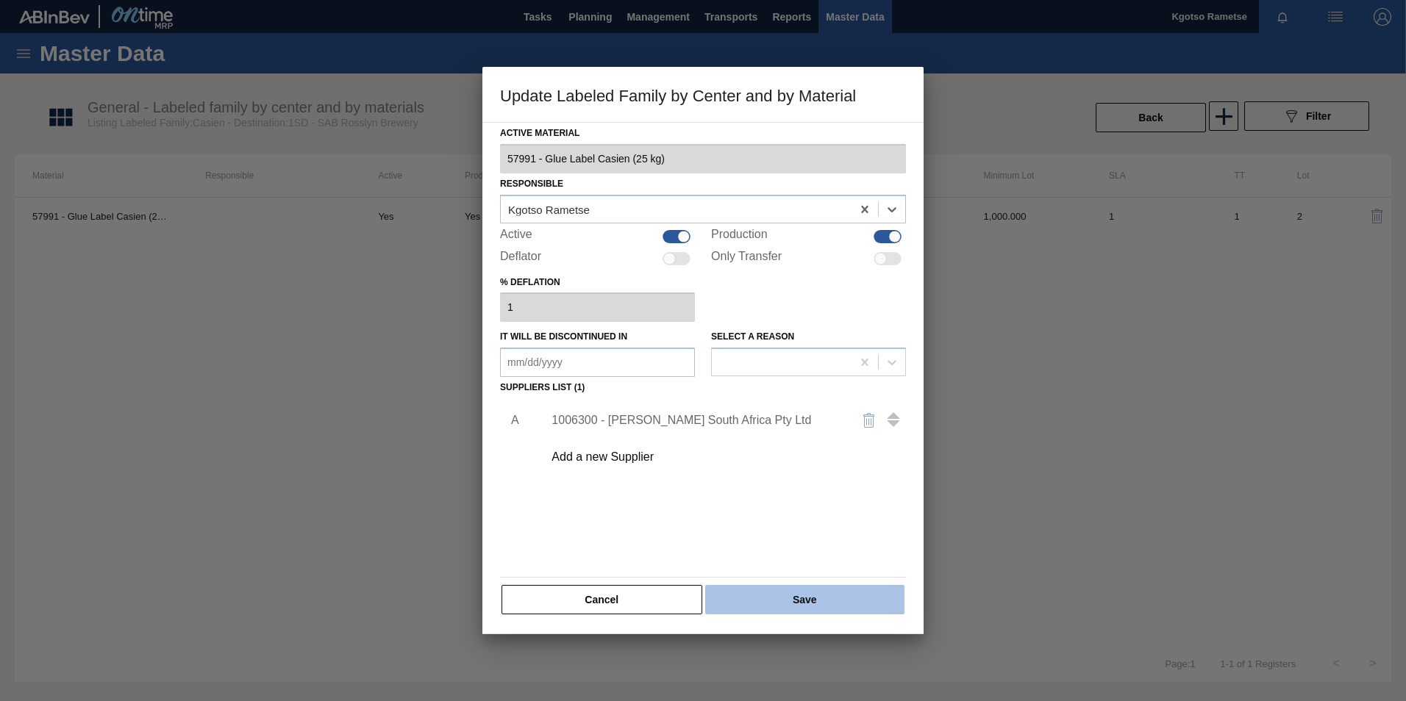
click at [773, 601] on button "Save" at bounding box center [804, 599] width 199 height 29
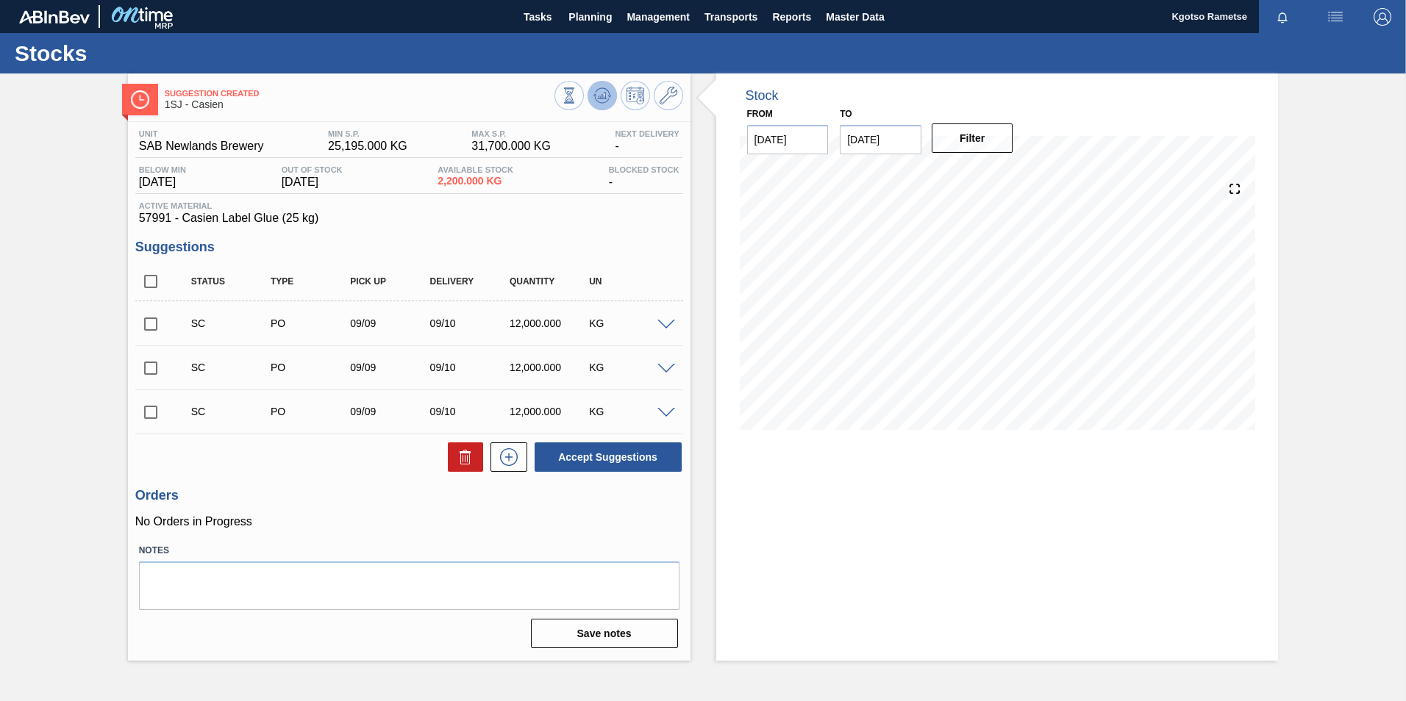
click at [606, 89] on icon at bounding box center [602, 96] width 18 height 18
click at [572, 7] on button "Planning" at bounding box center [590, 16] width 58 height 33
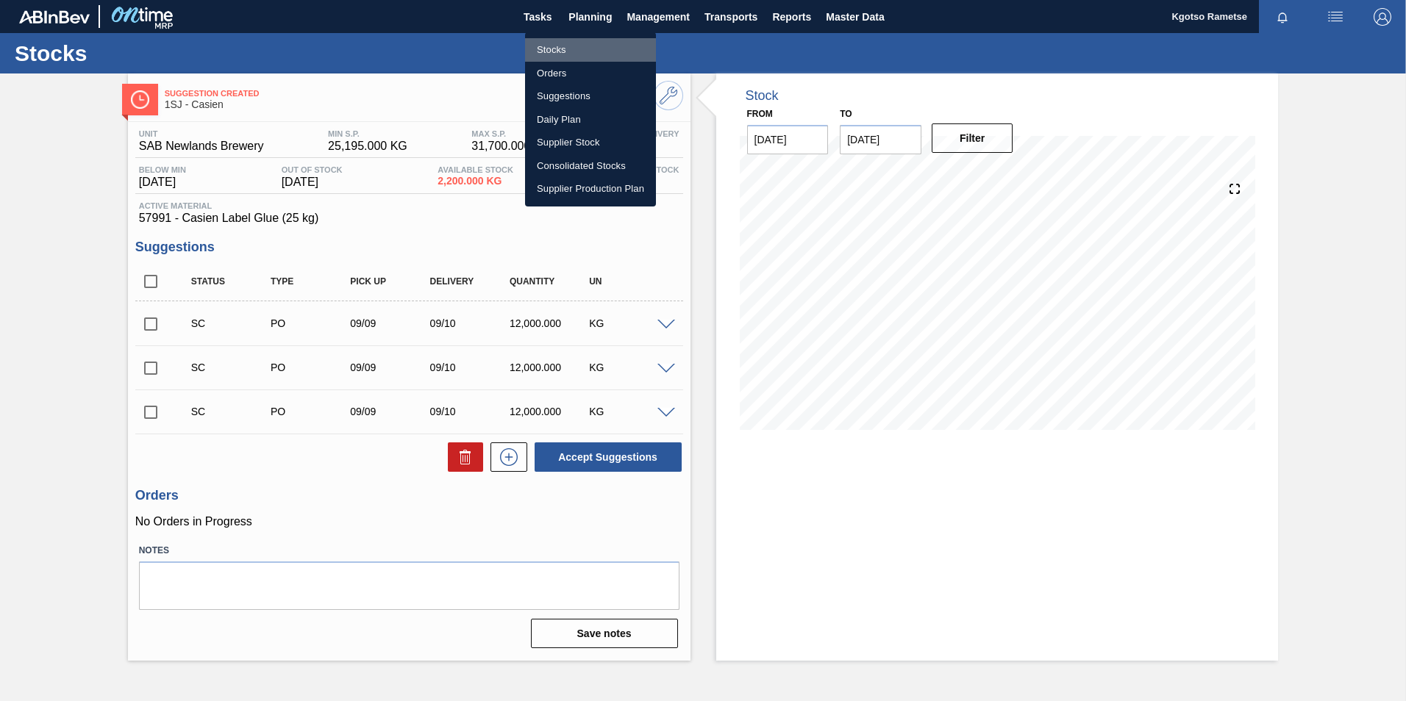
click at [585, 41] on li "Stocks" at bounding box center [590, 50] width 131 height 24
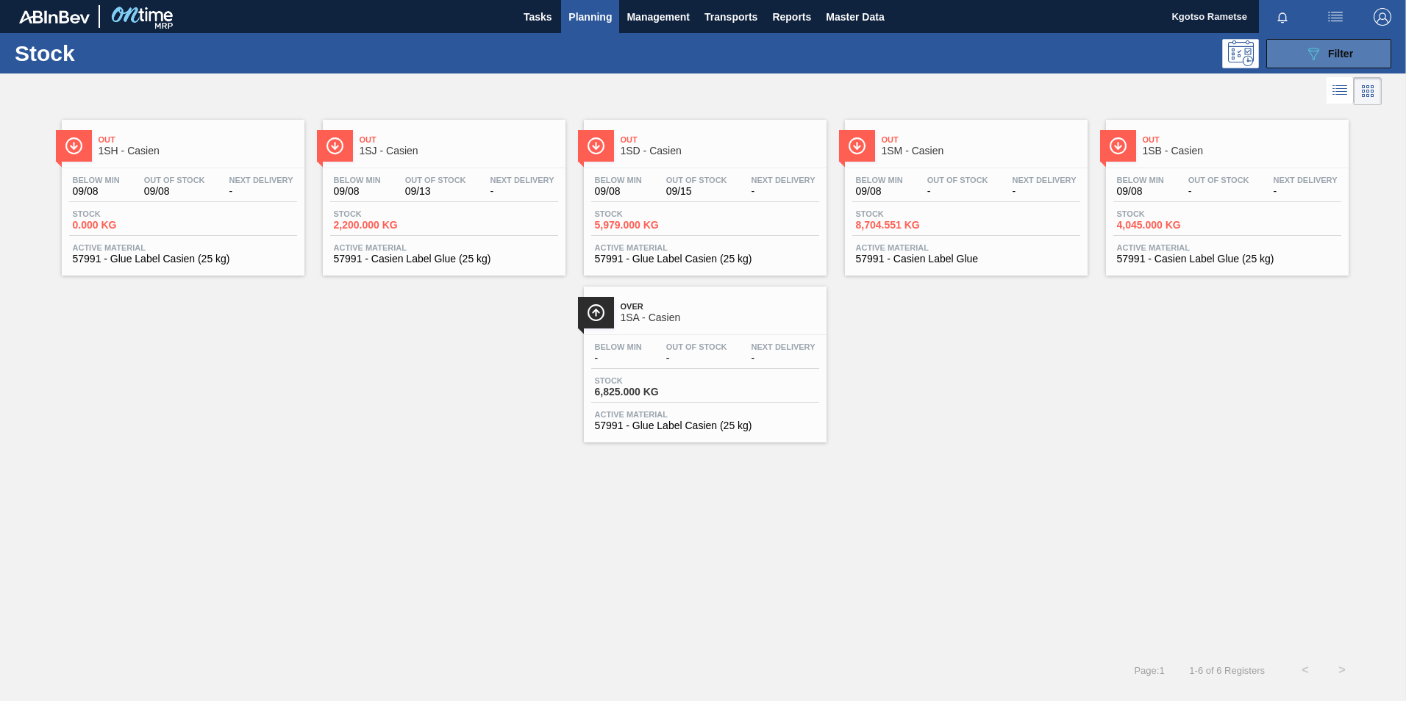
click at [1350, 45] on div "089F7B8B-B2A5-4AFE-B5C0-19BA573D28AC Filter" at bounding box center [1328, 54] width 49 height 18
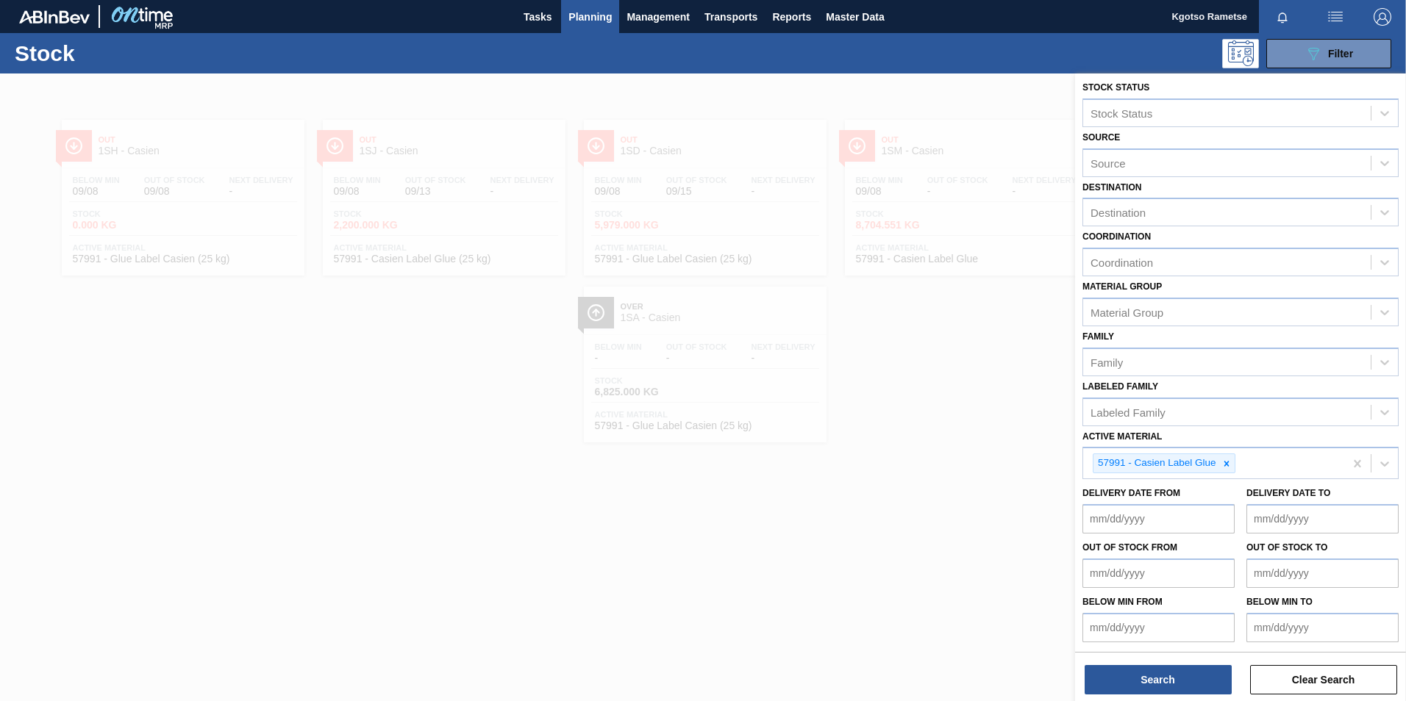
scroll to position [4, 0]
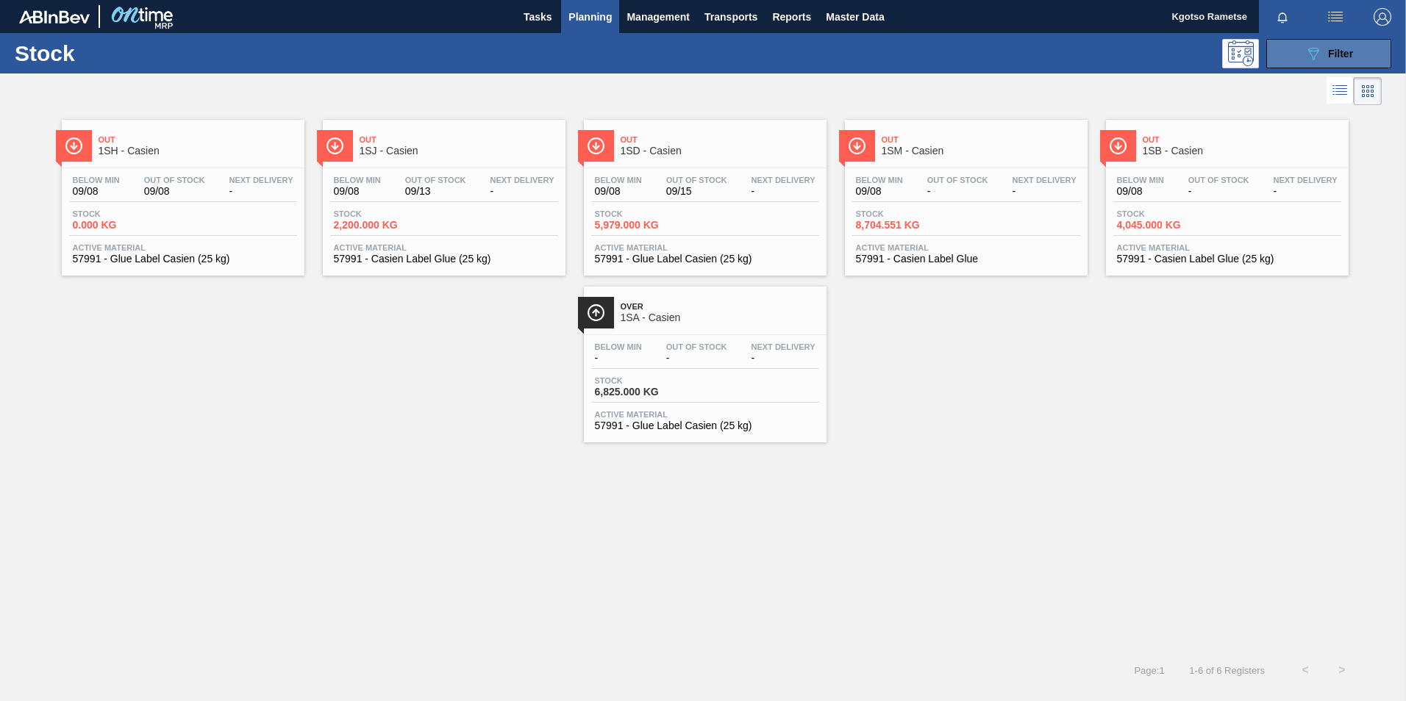
click at [1294, 51] on button "089F7B8B-B2A5-4AFE-B5C0-19BA573D28AC Filter" at bounding box center [1328, 53] width 125 height 29
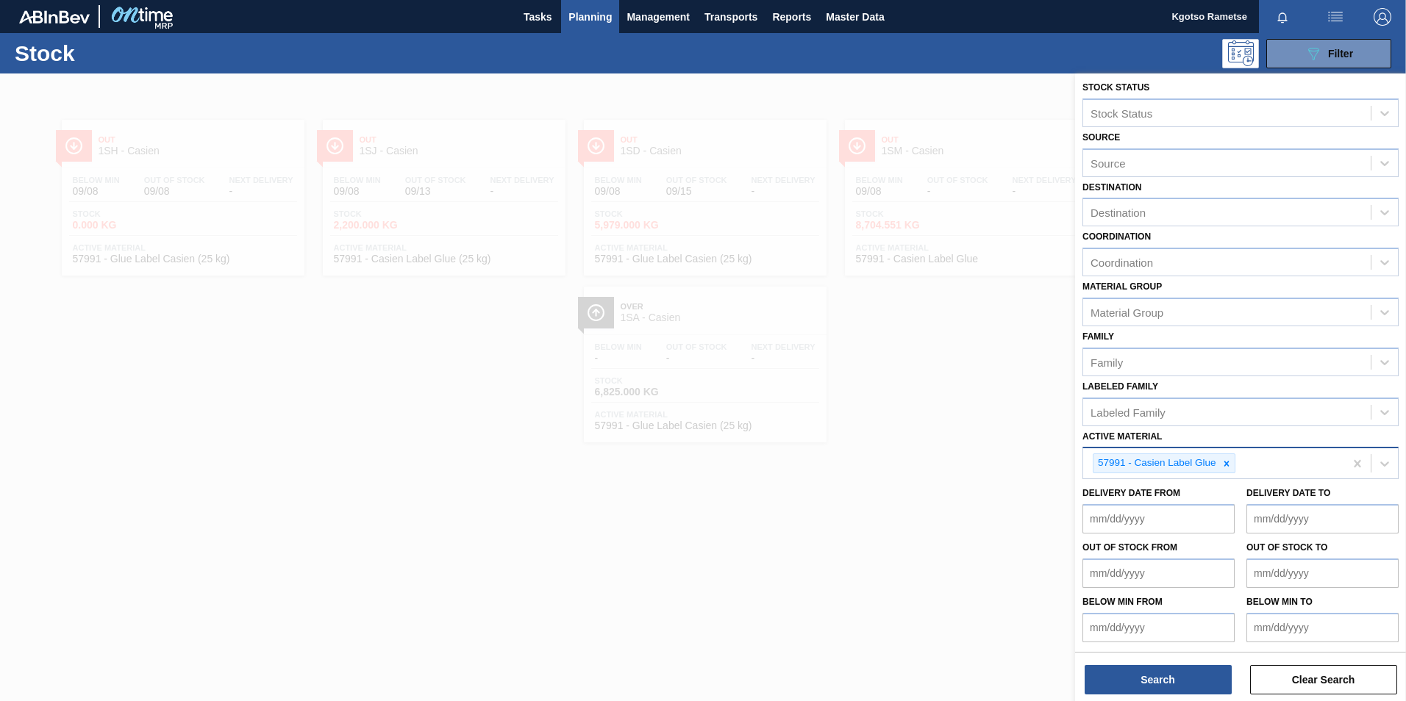
scroll to position [4, 0]
click at [1222, 458] on icon at bounding box center [1226, 463] width 10 height 10
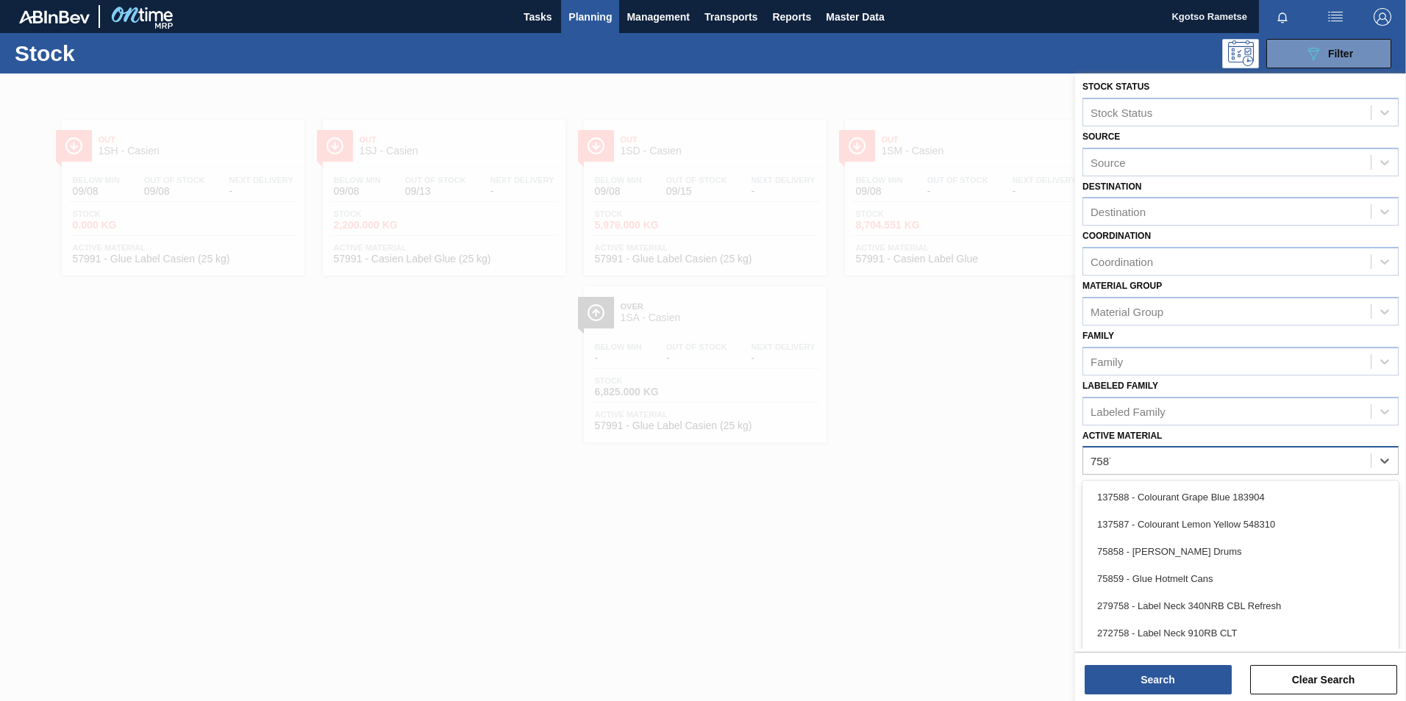
scroll to position [1, 0]
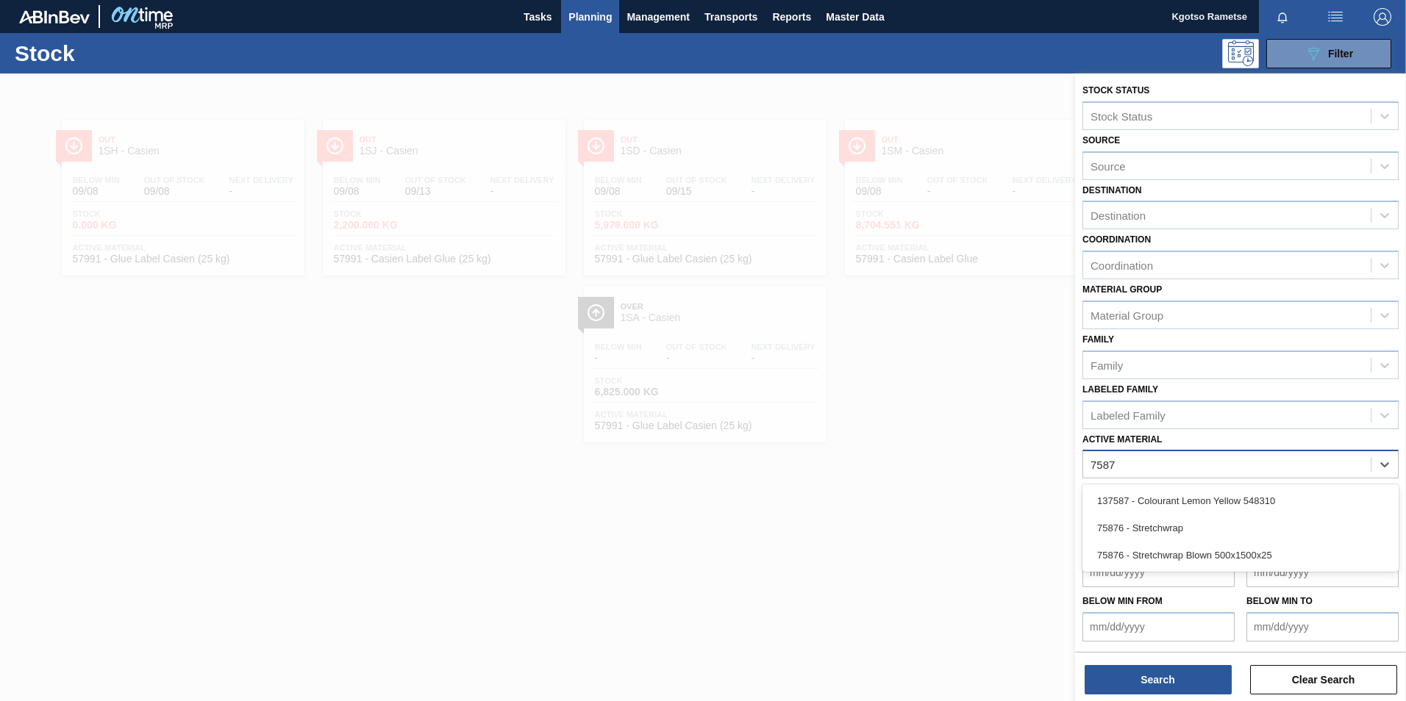
type Material "75876"
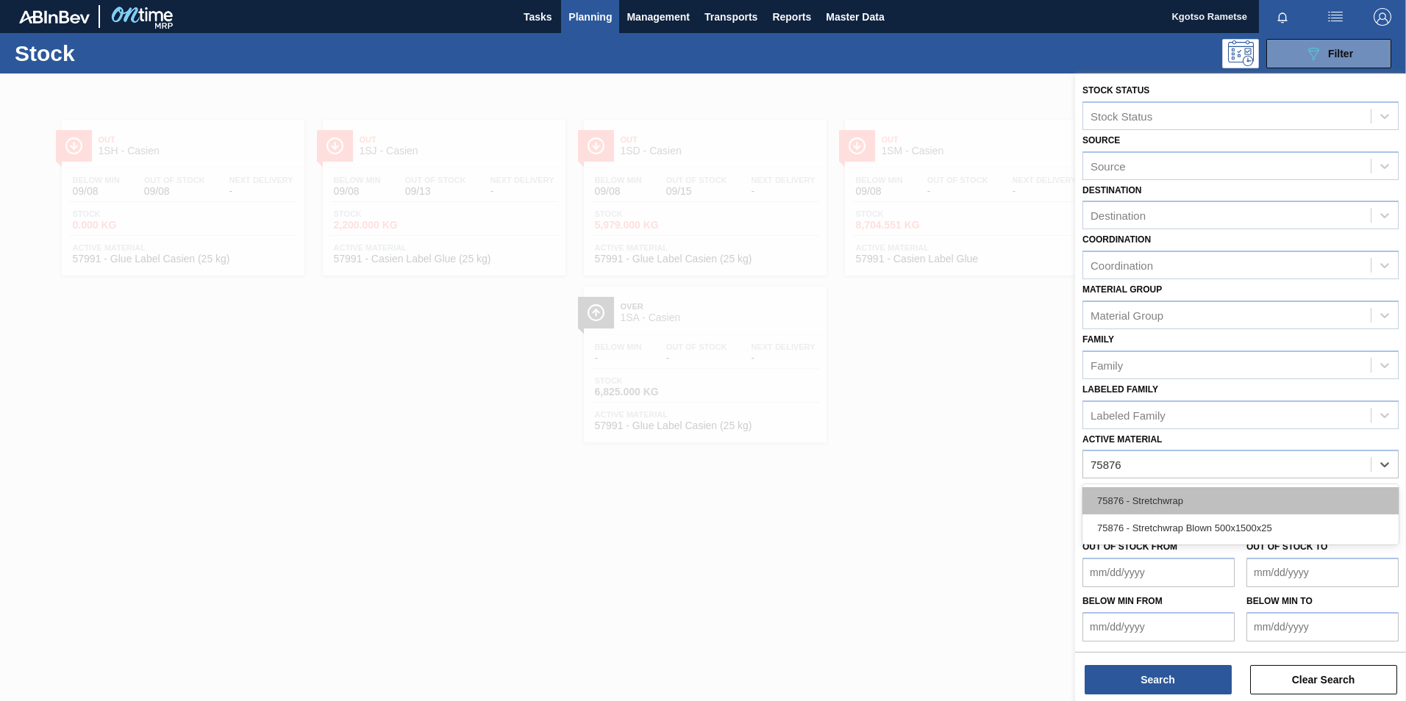
click at [1162, 499] on div "75876 - Stretchwrap" at bounding box center [1240, 500] width 316 height 27
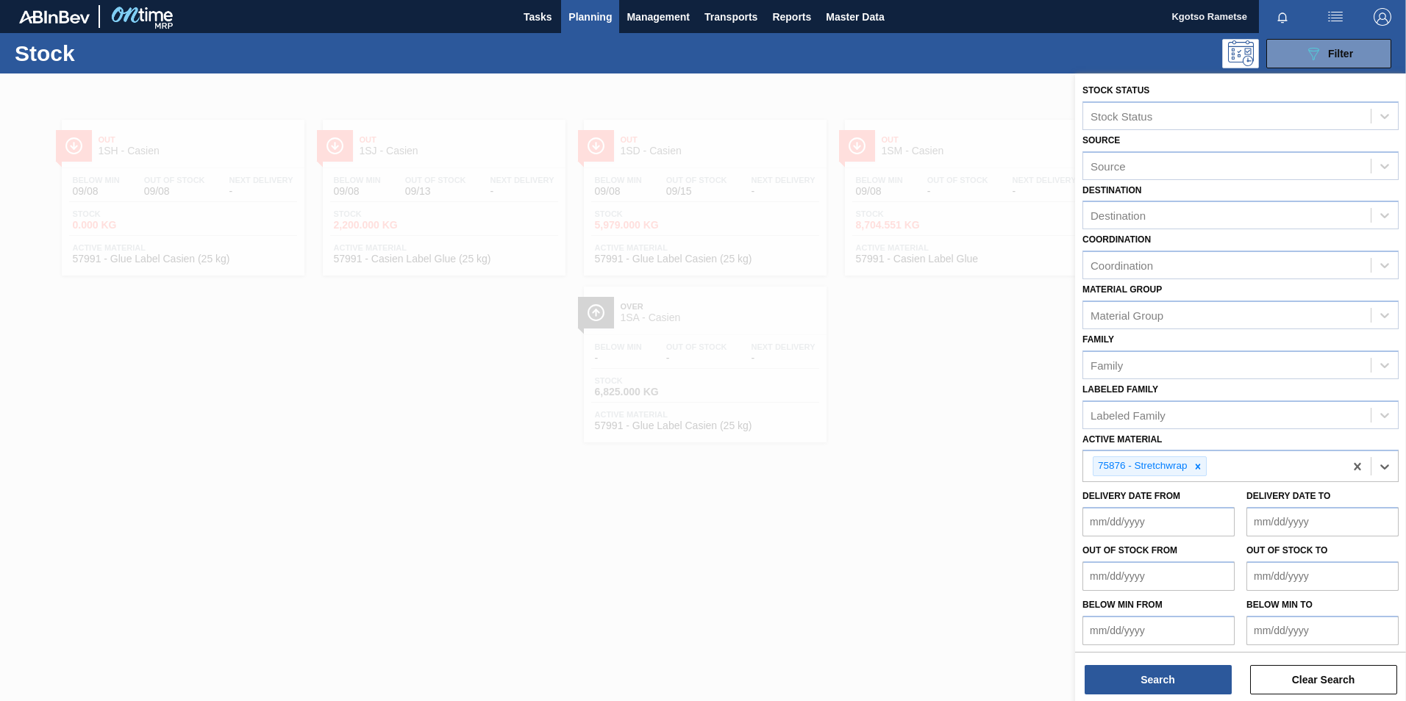
scroll to position [4, 0]
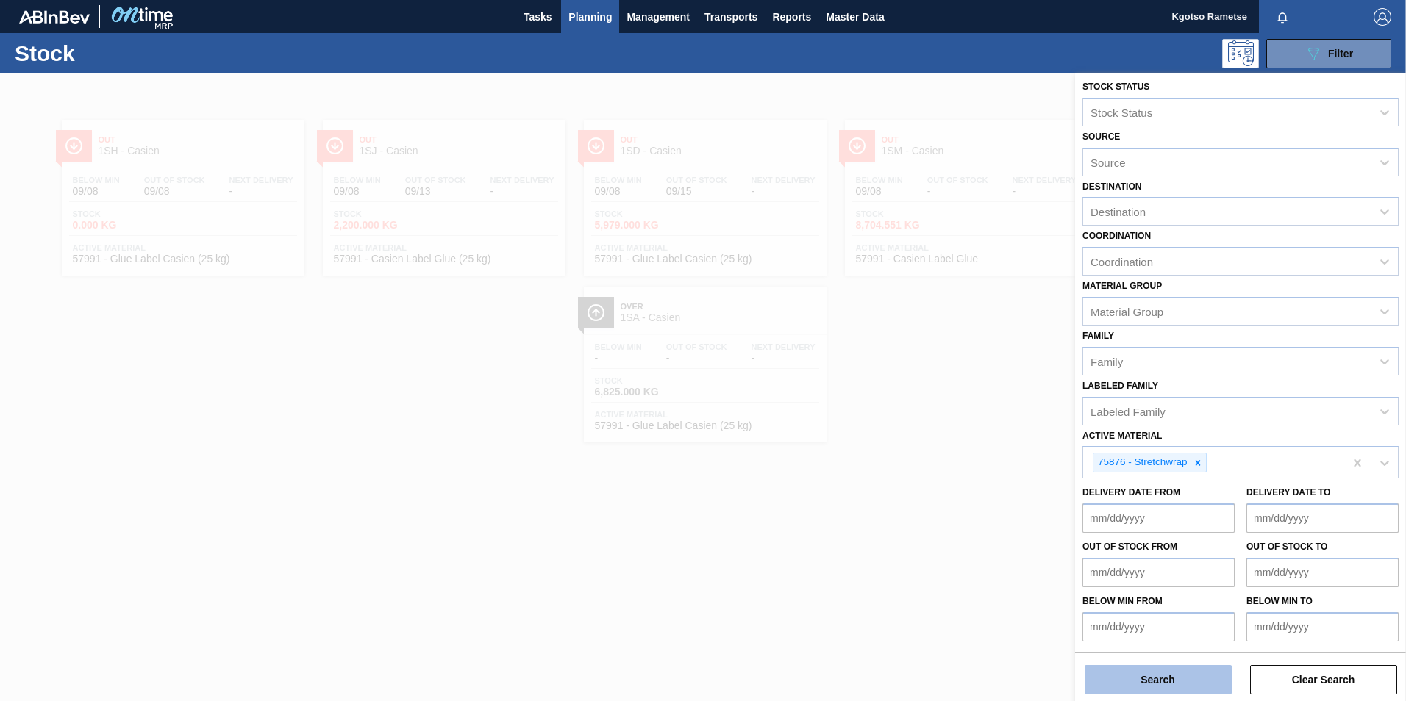
click at [1158, 686] on button "Search" at bounding box center [1158, 679] width 147 height 29
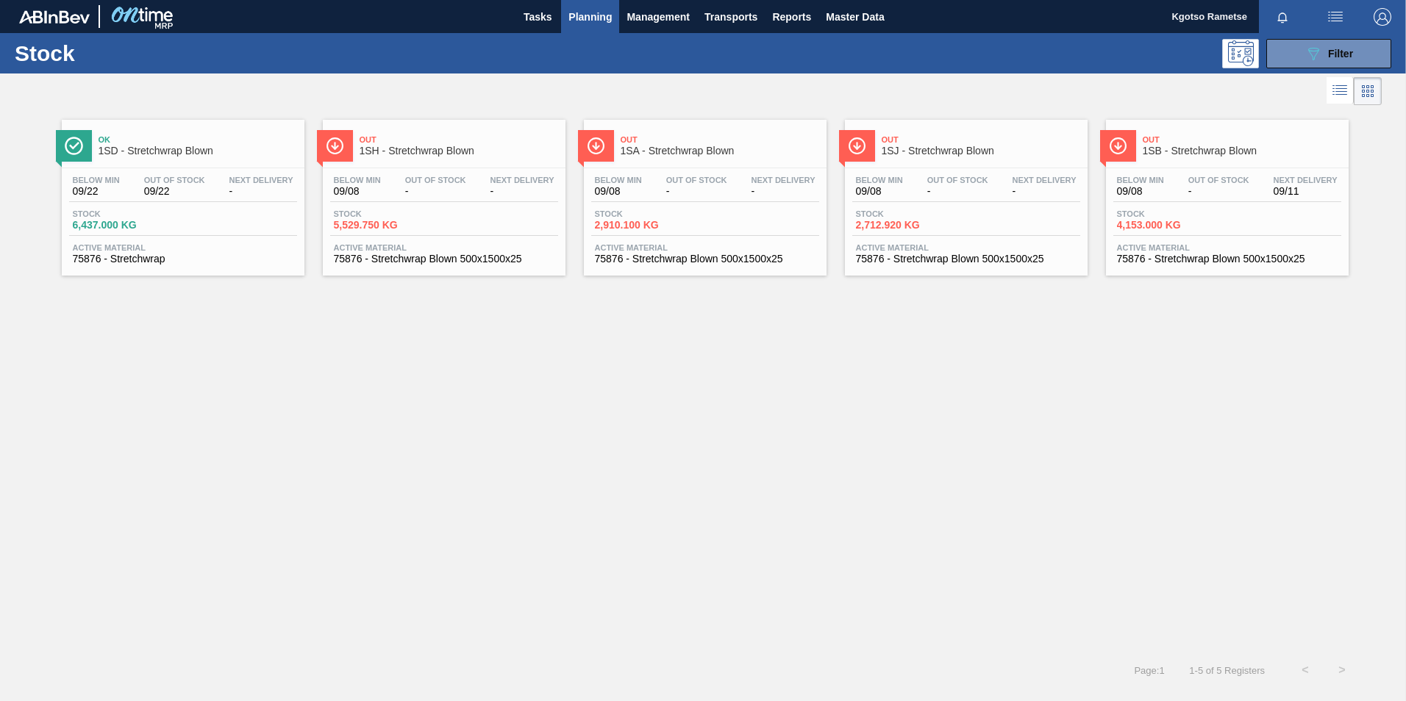
click at [184, 140] on span "Ok" at bounding box center [198, 139] width 199 height 9
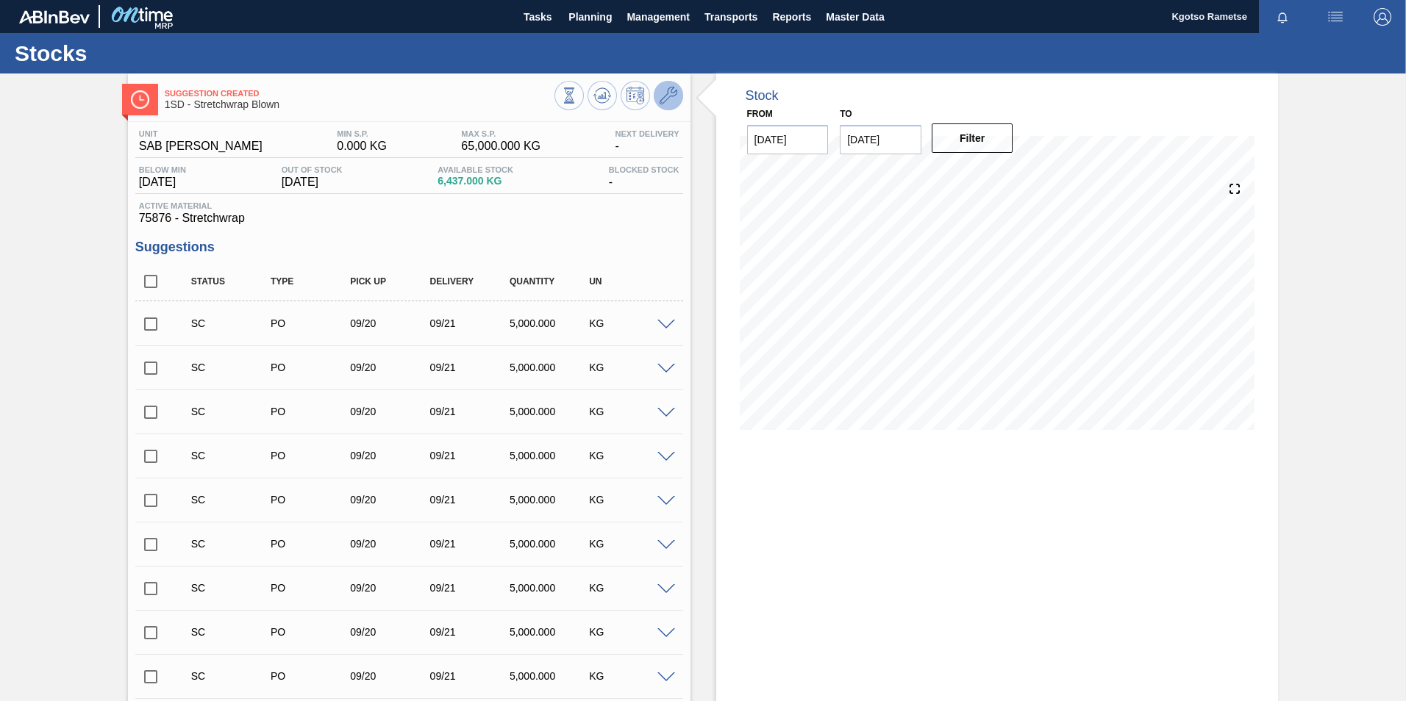
click at [672, 102] on icon at bounding box center [669, 96] width 18 height 18
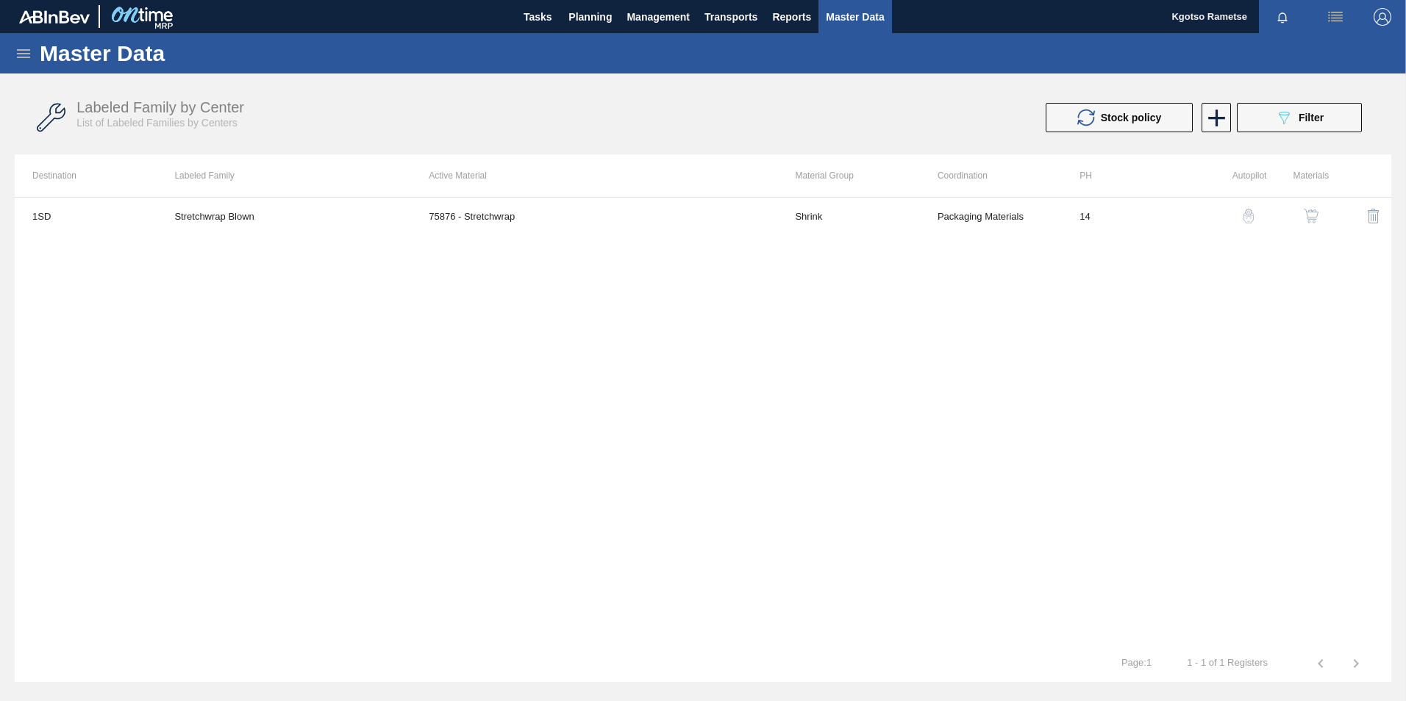
click at [642, 185] on th "Active Material" at bounding box center [594, 175] width 366 height 43
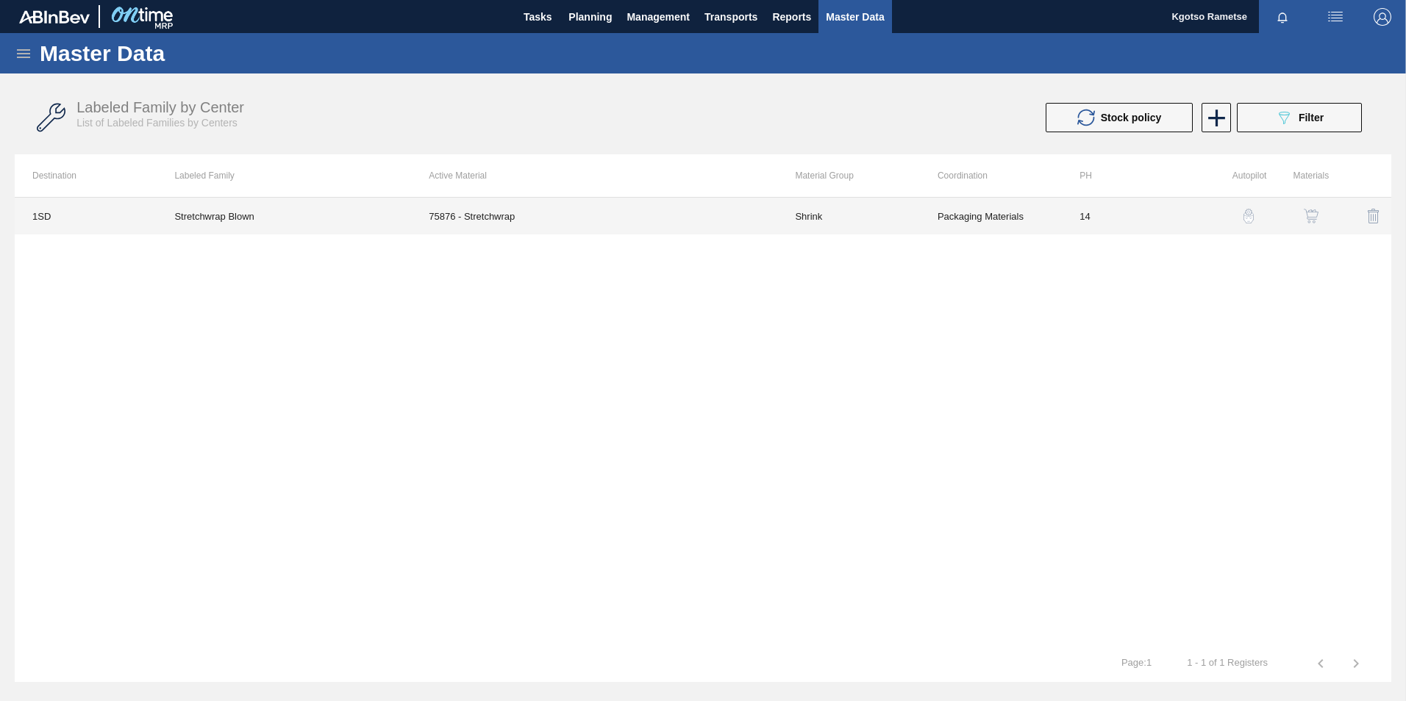
click at [642, 222] on td "75876 - Stretchwrap" at bounding box center [594, 216] width 366 height 37
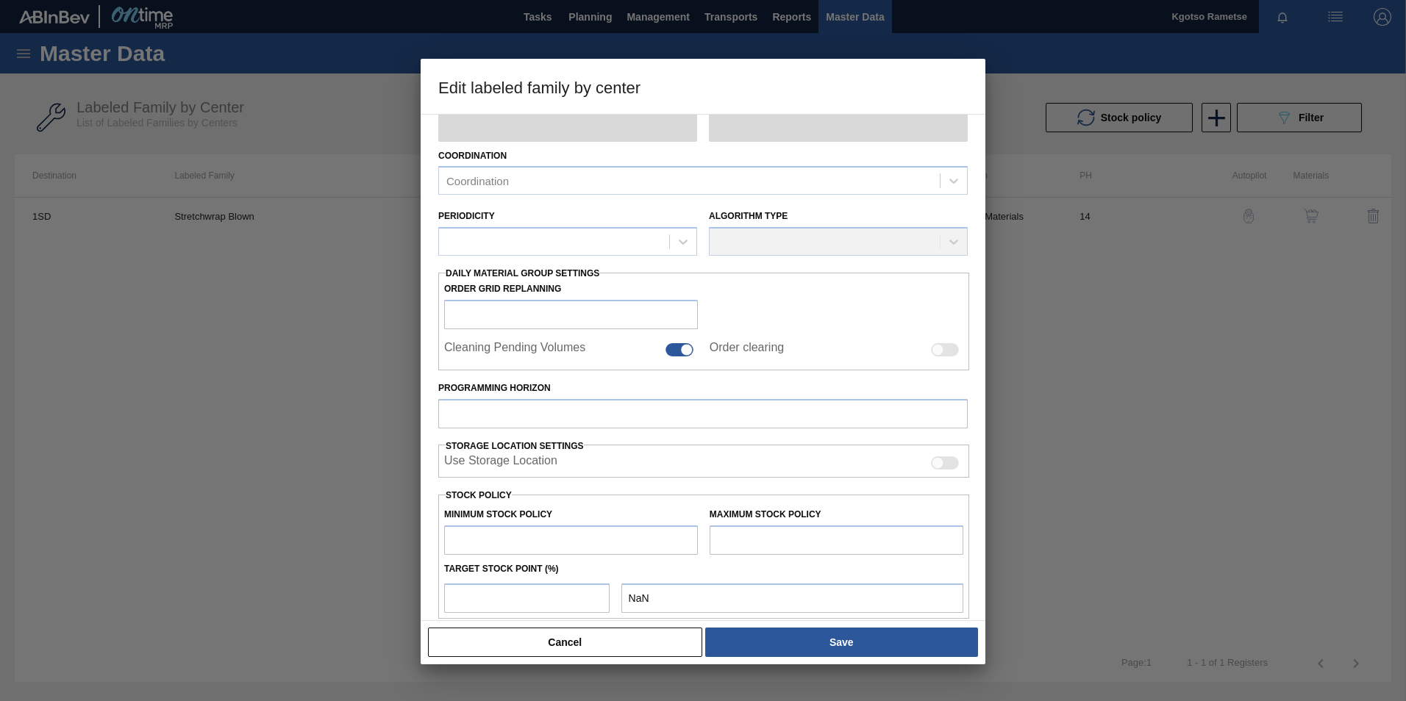
type input "Shrink"
type input "Stretchwrap"
type input "Stretchwrap Blown"
type input "1SD - SAB Rosslyn Brewery"
type input "14"
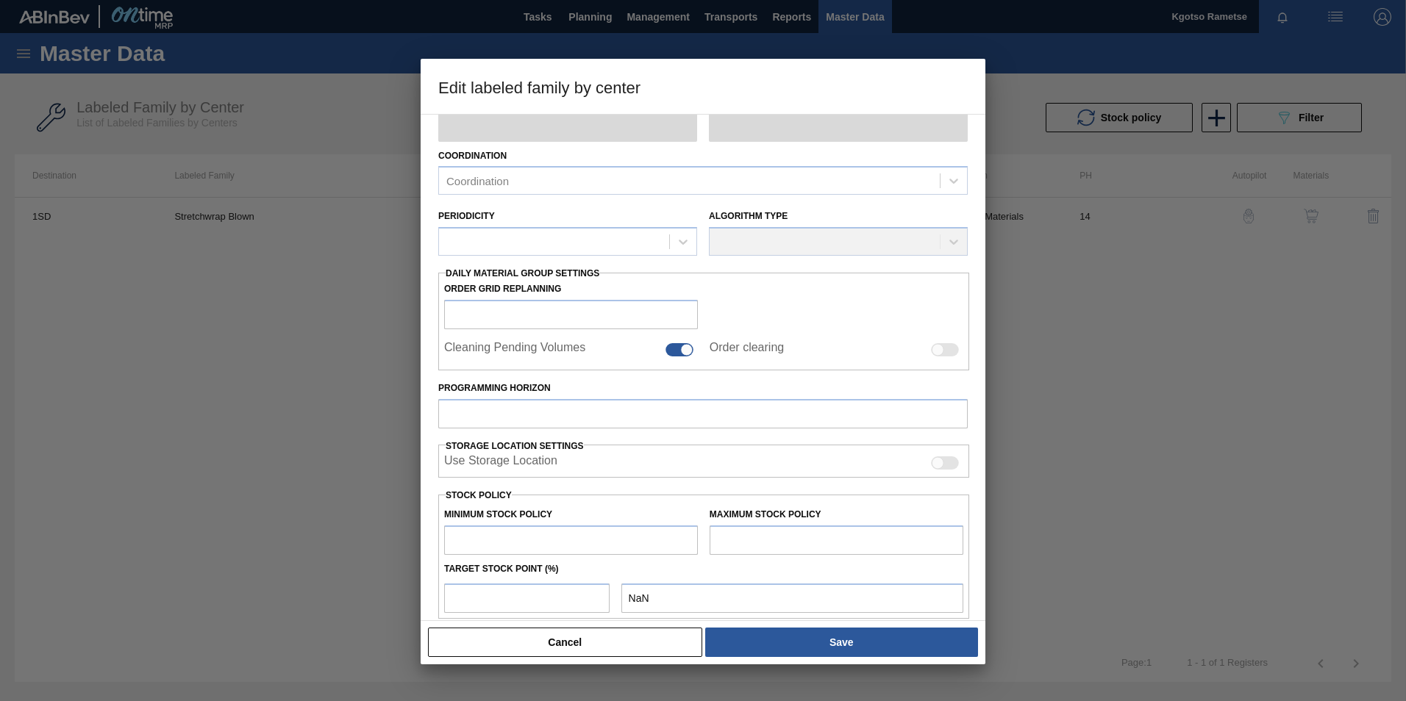
type input "0"
type input "65,000"
type input "100"
type input "65,000.000"
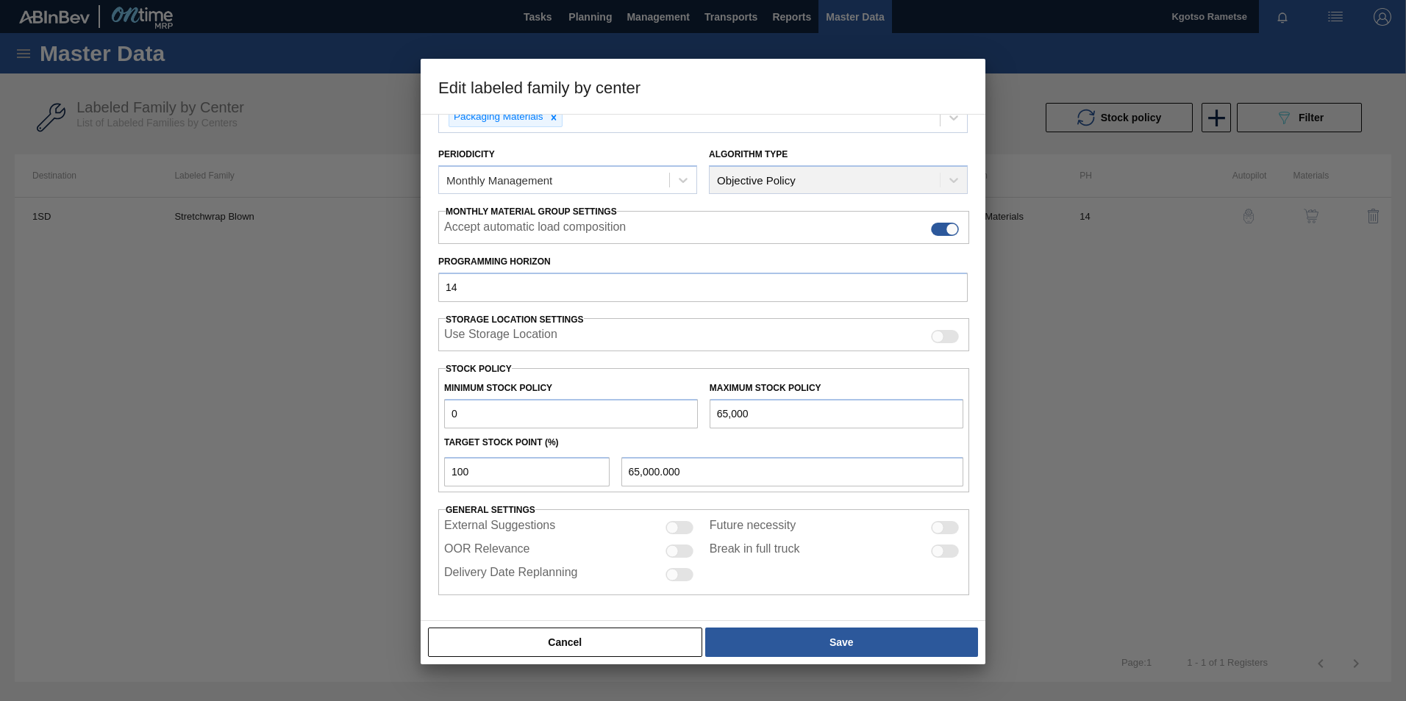
drag, startPoint x: 471, startPoint y: 418, endPoint x: 310, endPoint y: 420, distance: 161.0
click at [358, 420] on div "Edit labeled family by center Material Group Shrink Family Stretchwrap Labeled …" at bounding box center [703, 350] width 1406 height 701
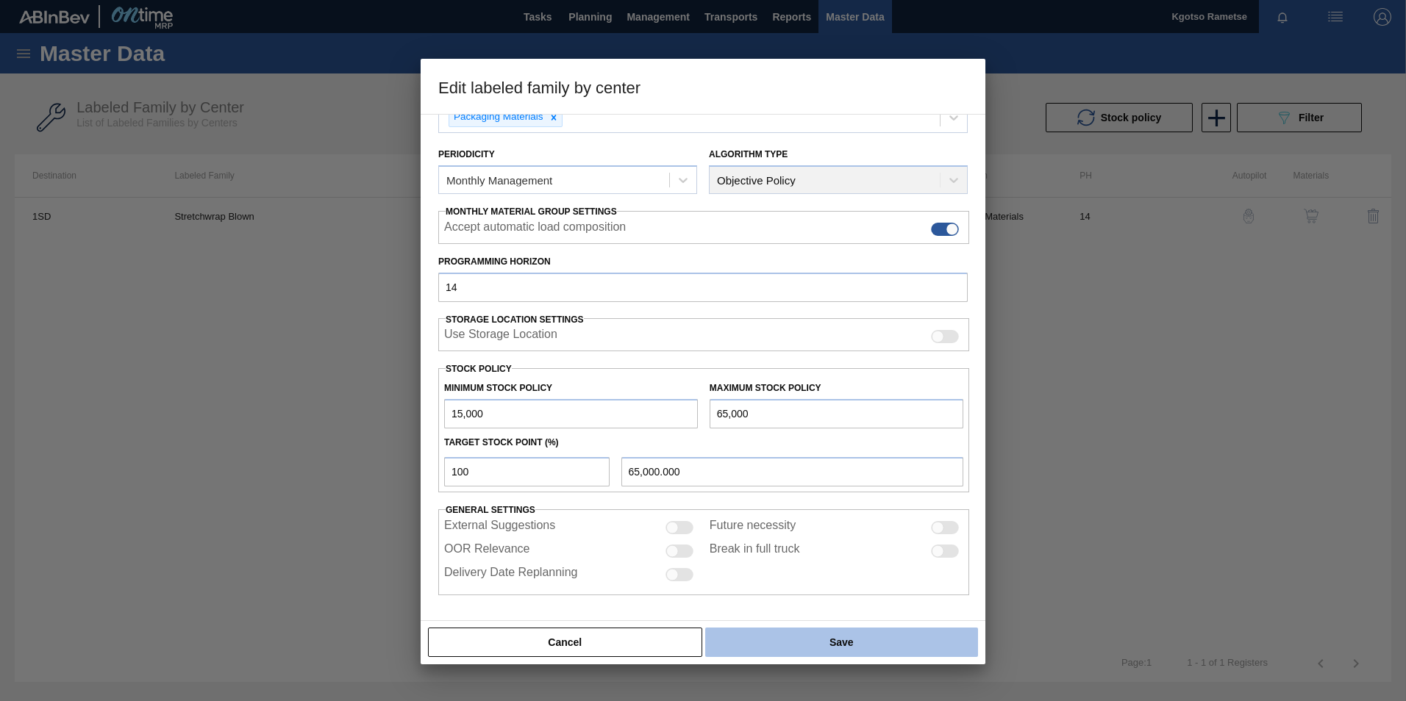
type input "15,000"
click at [810, 652] on button "Save" at bounding box center [841, 642] width 273 height 29
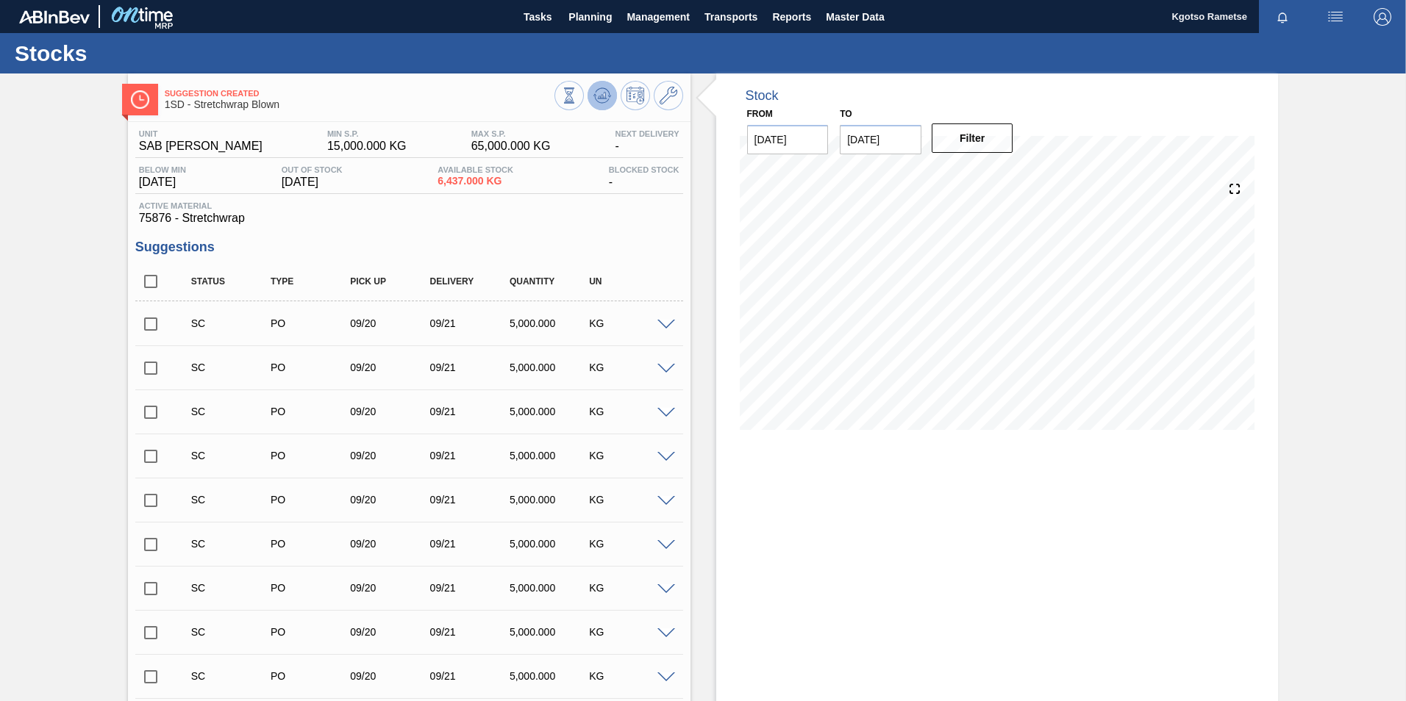
click at [604, 106] on button at bounding box center [601, 95] width 29 height 29
click at [661, 99] on icon at bounding box center [669, 96] width 18 height 18
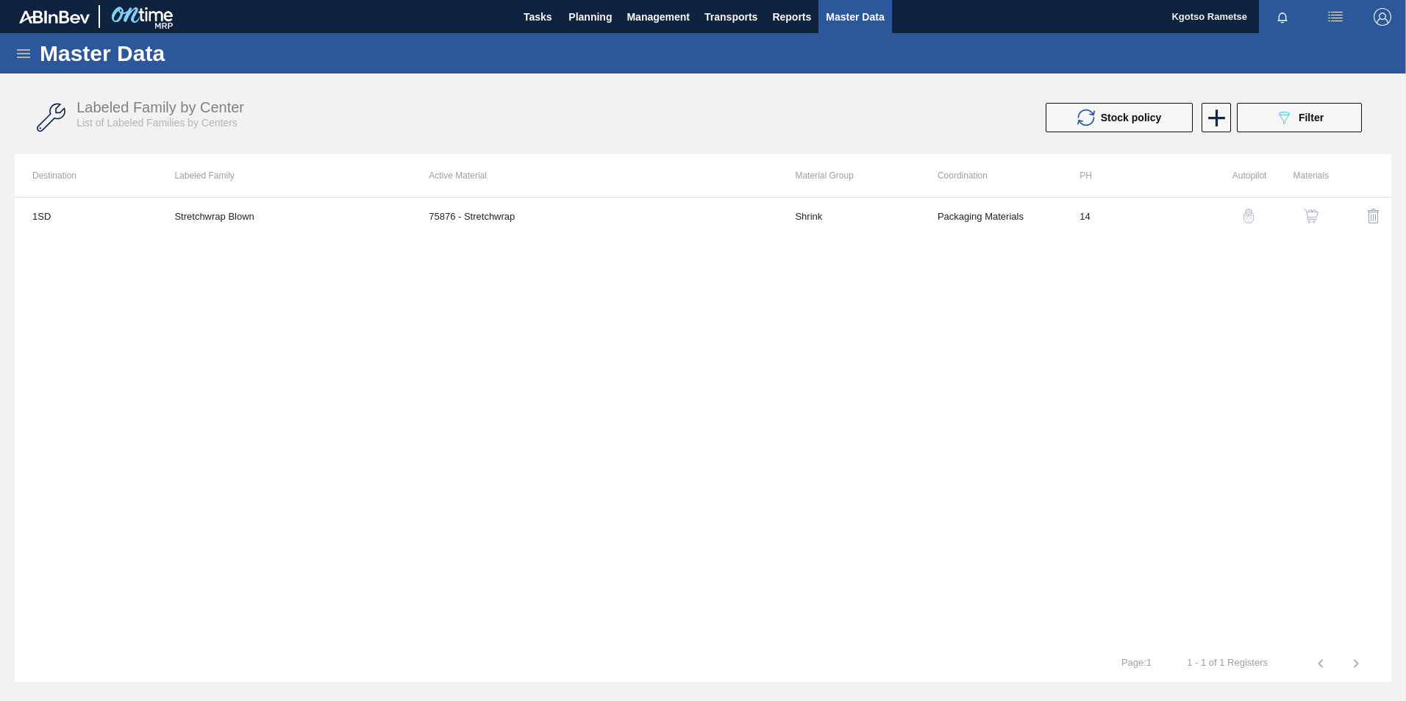
click at [1313, 218] on img "button" at bounding box center [1311, 216] width 15 height 15
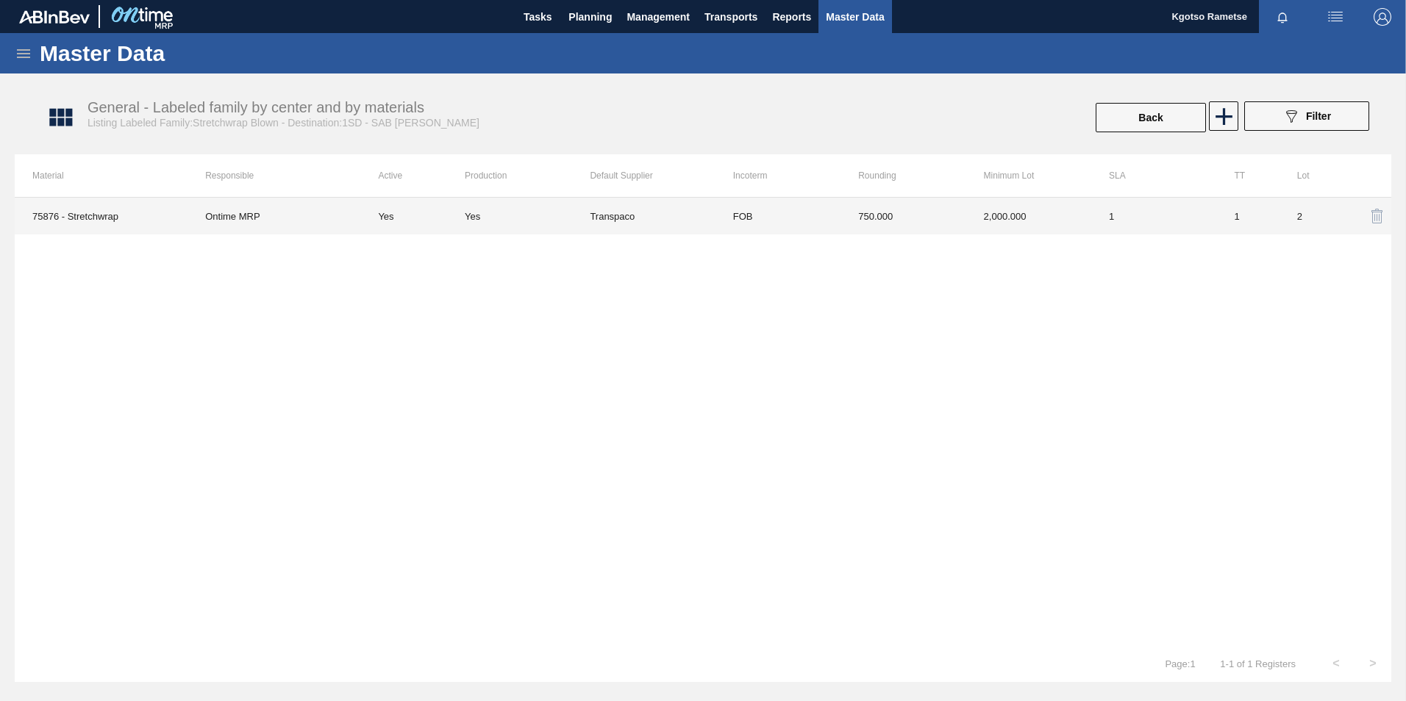
click at [842, 229] on td "750.000" at bounding box center [902, 216] width 125 height 37
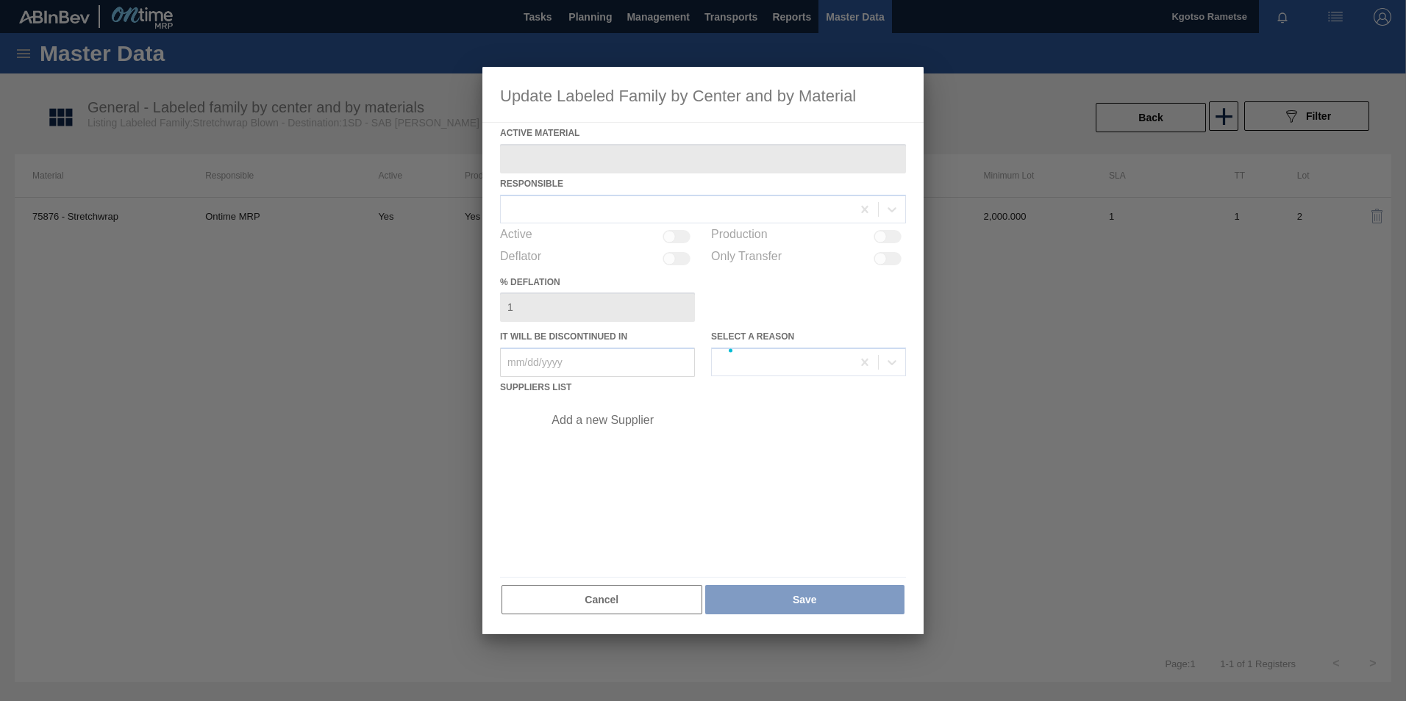
type Material "75876 - Stretchwrap"
checkbox input "true"
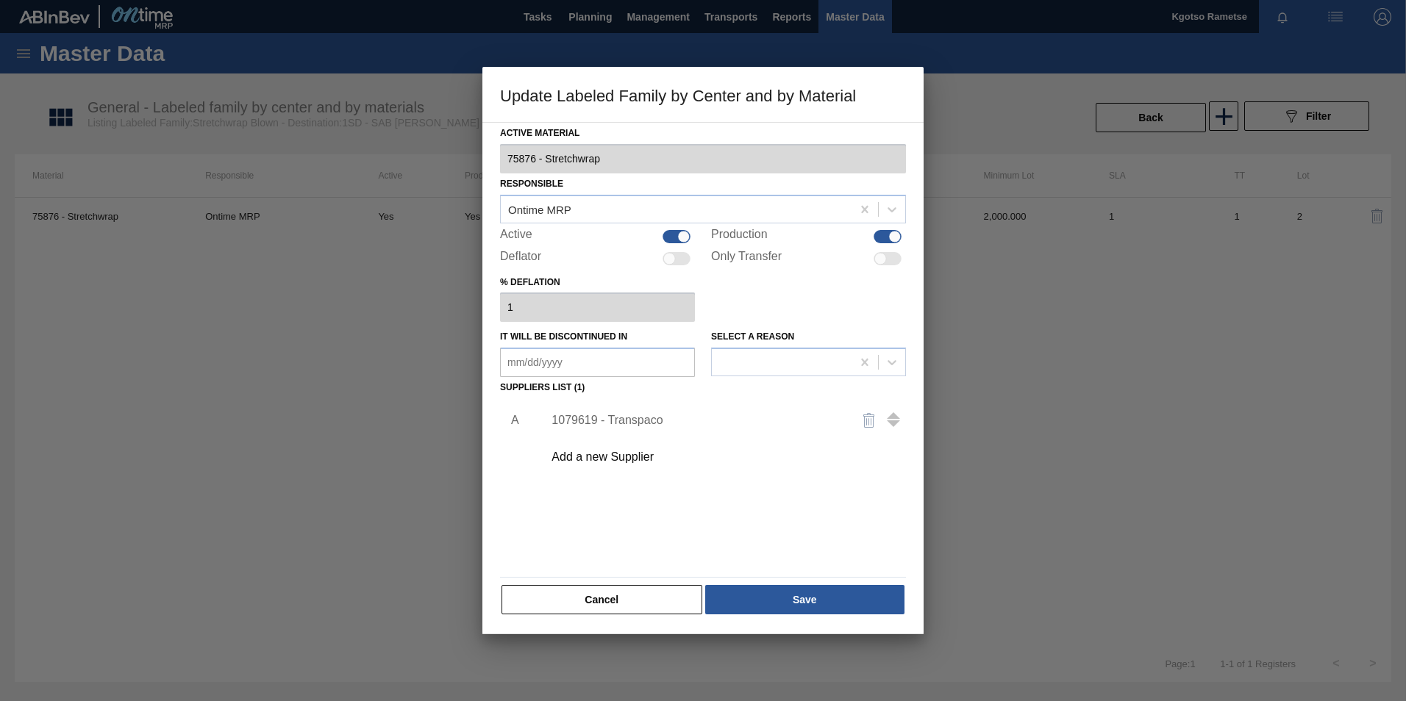
click at [626, 408] on div "1079619 - Transpaco" at bounding box center [720, 420] width 371 height 37
click at [624, 419] on div "1079619 - Transpaco" at bounding box center [695, 420] width 288 height 13
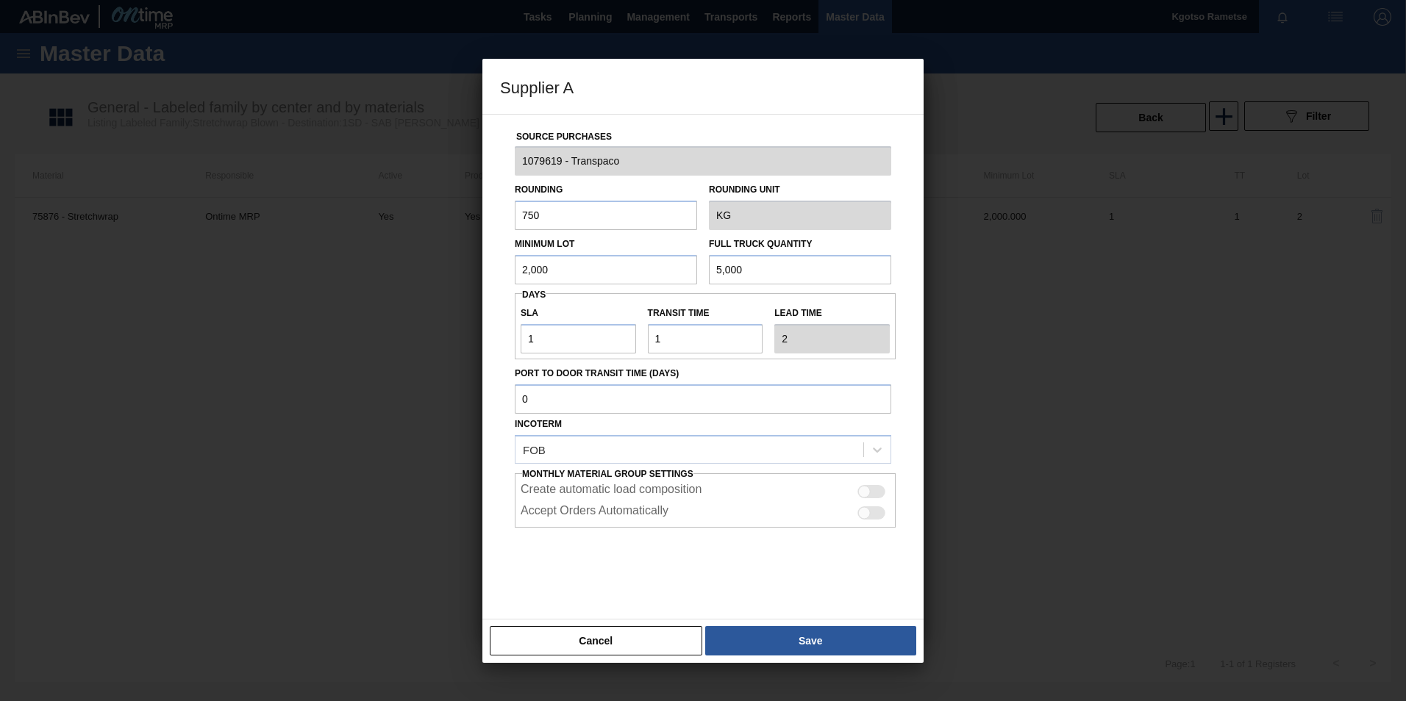
drag, startPoint x: 574, startPoint y: 274, endPoint x: 460, endPoint y: 299, distance: 116.5
click at [485, 296] on div "Source Purchases 1079619 - Transpaco Rounding 750 Rounding Unit KG Minimum Lot …" at bounding box center [702, 367] width 441 height 506
drag, startPoint x: 489, startPoint y: 333, endPoint x: 496, endPoint y: 332, distance: 7.5
click at [489, 332] on div "Source Purchases 1079619 - Transpaco Rounding 750 Rounding Unit KG Minimum Lot …" at bounding box center [702, 367] width 441 height 506
drag, startPoint x: 535, startPoint y: 336, endPoint x: 479, endPoint y: 356, distance: 60.0
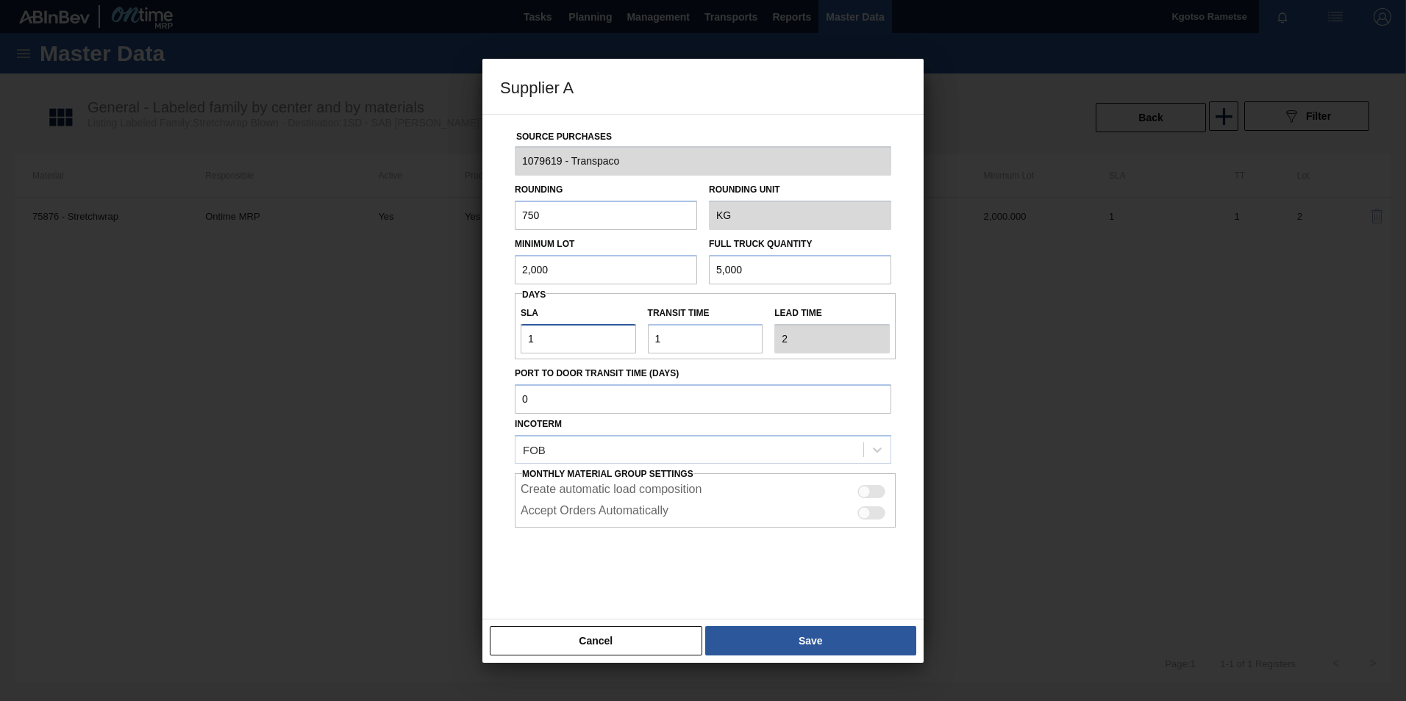
click at [482, 354] on div "Source Purchases 1079619 - Transpaco Rounding 750 Rounding Unit KG Minimum Lot …" at bounding box center [702, 367] width 441 height 506
type input "NaN"
type input "0"
type input "1"
type input "0"
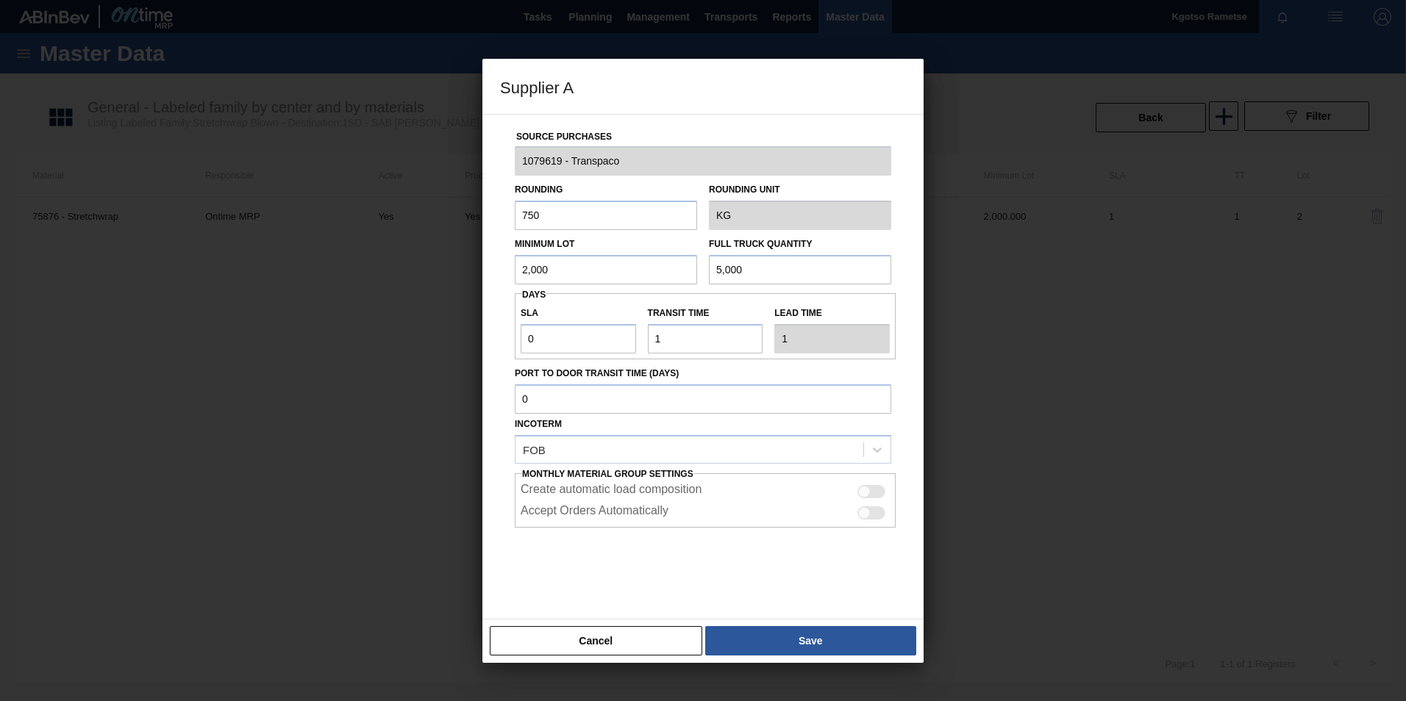
click at [507, 349] on div "Source Purchases 1079619 - Transpaco Rounding 750 Rounding Unit KG Minimum Lot …" at bounding box center [703, 358] width 406 height 487
drag, startPoint x: 555, startPoint y: 266, endPoint x: 506, endPoint y: 282, distance: 51.6
click at [509, 281] on div "Minimum Lot 2,000" at bounding box center [606, 259] width 194 height 51
drag, startPoint x: 534, startPoint y: 215, endPoint x: 471, endPoint y: 224, distance: 63.7
click at [471, 224] on div "Supplier A Source Purchases 1079619 - Transpaco Rounding 750 Rounding Unit KG M…" at bounding box center [703, 350] width 1406 height 701
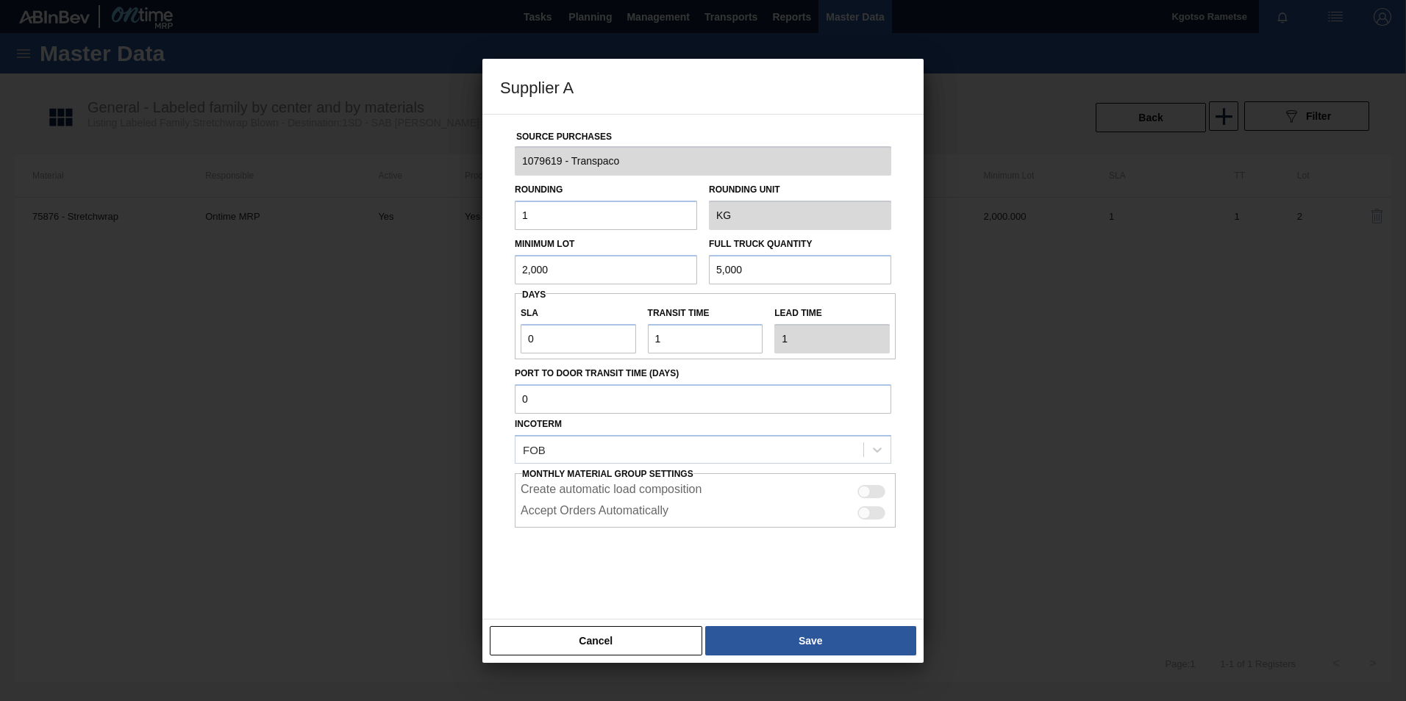
type input "1"
click at [483, 325] on div "Source Purchases 1079619 - Transpaco Rounding 1 Rounding Unit KG Minimum Lot 2,…" at bounding box center [702, 367] width 441 height 506
drag, startPoint x: 562, startPoint y: 273, endPoint x: 460, endPoint y: 262, distance: 103.5
click at [465, 267] on div "Supplier A Source Purchases 1079619 - Transpaco Rounding 1 Rounding Unit KG Min…" at bounding box center [703, 350] width 1406 height 701
drag, startPoint x: 539, startPoint y: 276, endPoint x: 451, endPoint y: 278, distance: 87.5
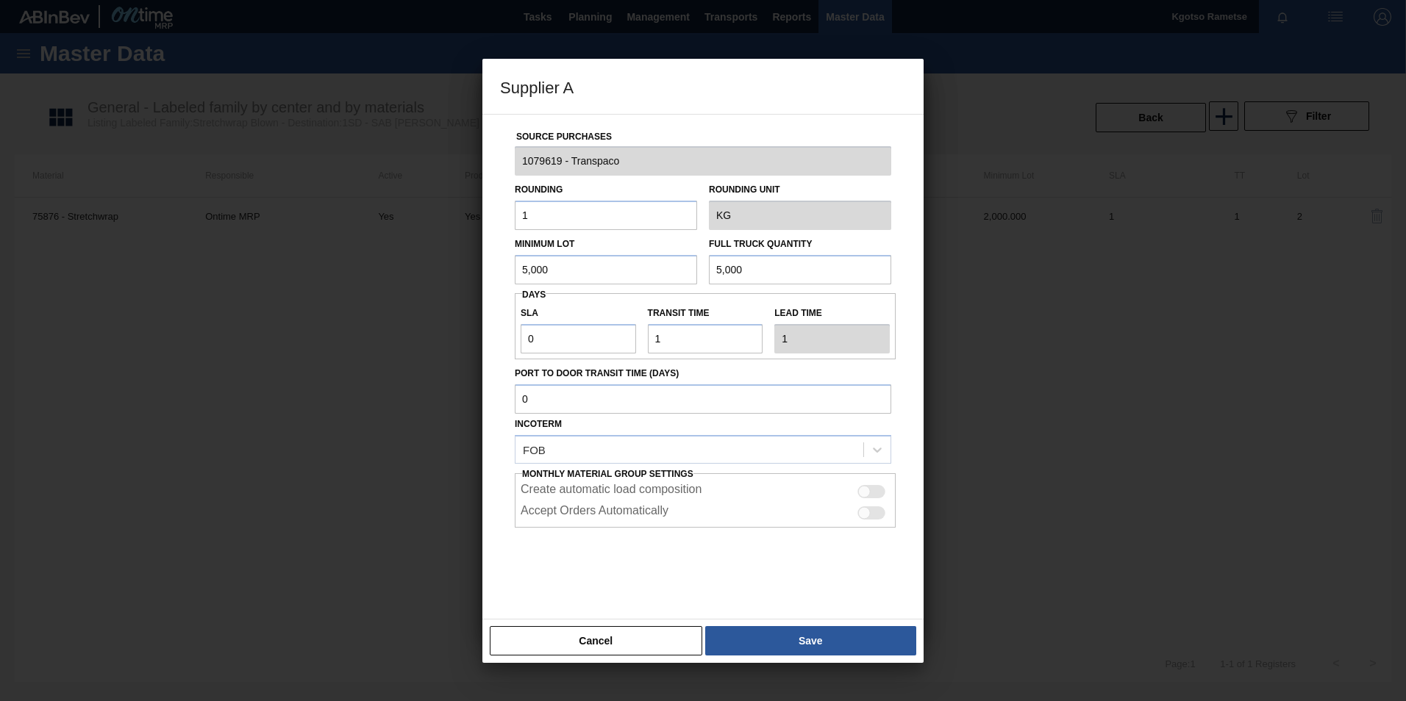
click at [462, 277] on div "Supplier A Source Purchases 1079619 - Transpaco Rounding 1 Rounding Unit KG Min…" at bounding box center [703, 350] width 1406 height 701
type input "5,000"
drag, startPoint x: 752, startPoint y: 278, endPoint x: 562, endPoint y: 301, distance: 191.9
click at [575, 301] on div "Source Purchases 1079619 - Transpaco Rounding 1 Rounding Unit KG Minimum Lot 5,…" at bounding box center [703, 358] width 406 height 487
click at [503, 472] on div "Source Purchases 1079619 - Transpaco Rounding 1 Rounding Unit KG Minimum Lot 5,…" at bounding box center [703, 358] width 406 height 487
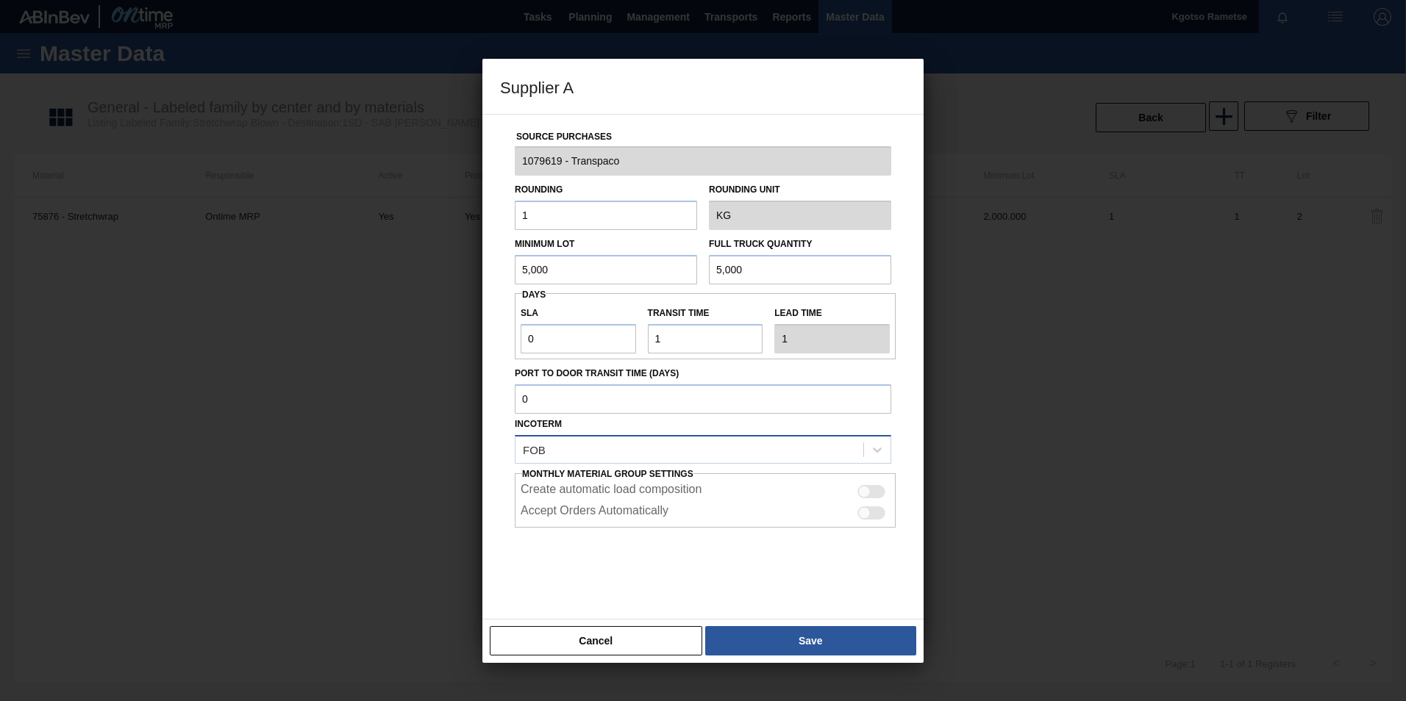
click at [618, 451] on div "FOB" at bounding box center [689, 449] width 348 height 21
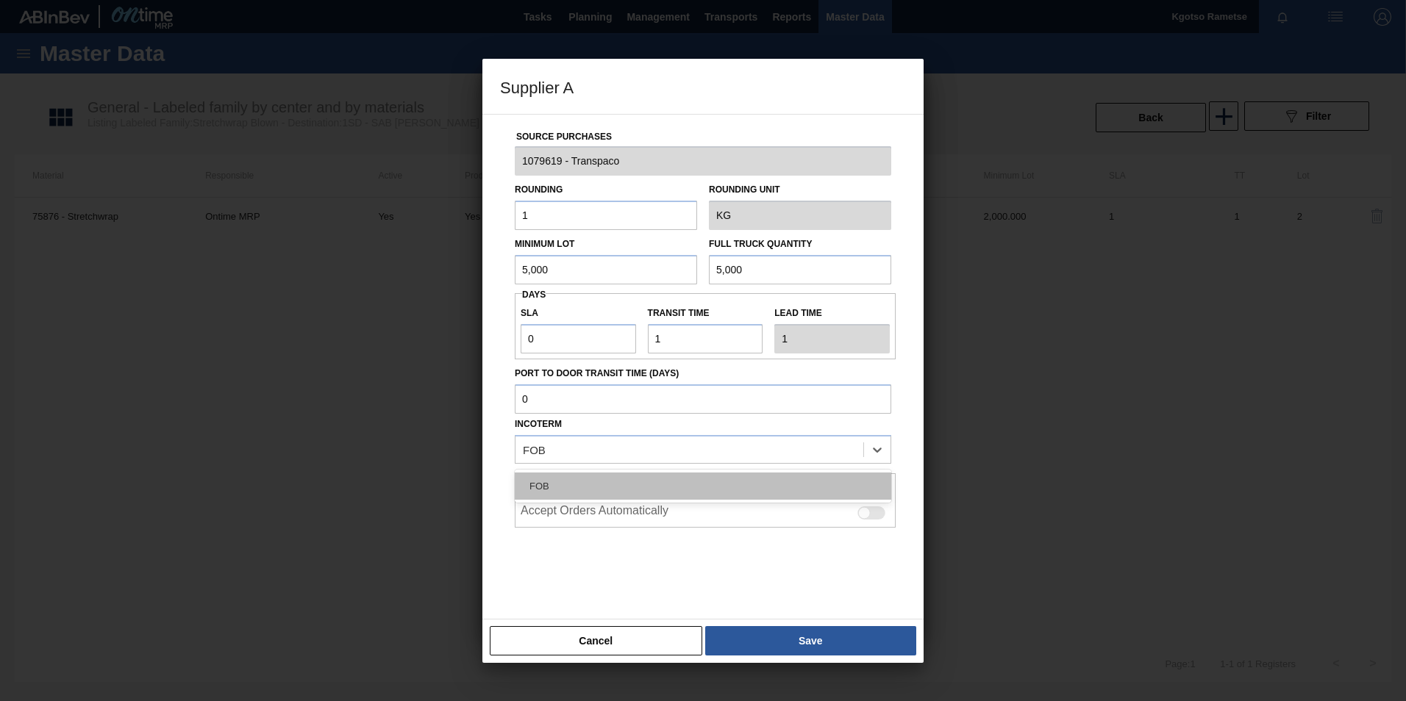
click at [591, 486] on div "FOB" at bounding box center [703, 486] width 376 height 27
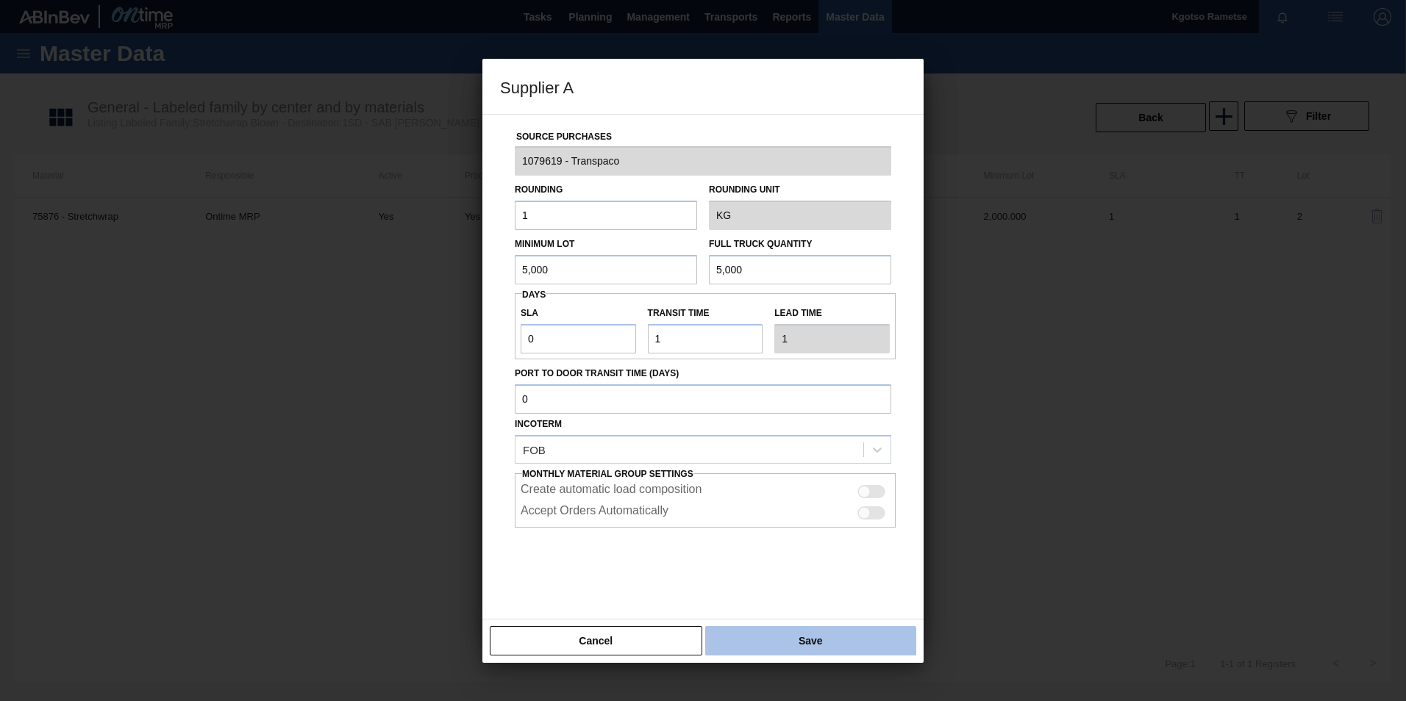
click at [761, 643] on button "Save" at bounding box center [810, 640] width 211 height 29
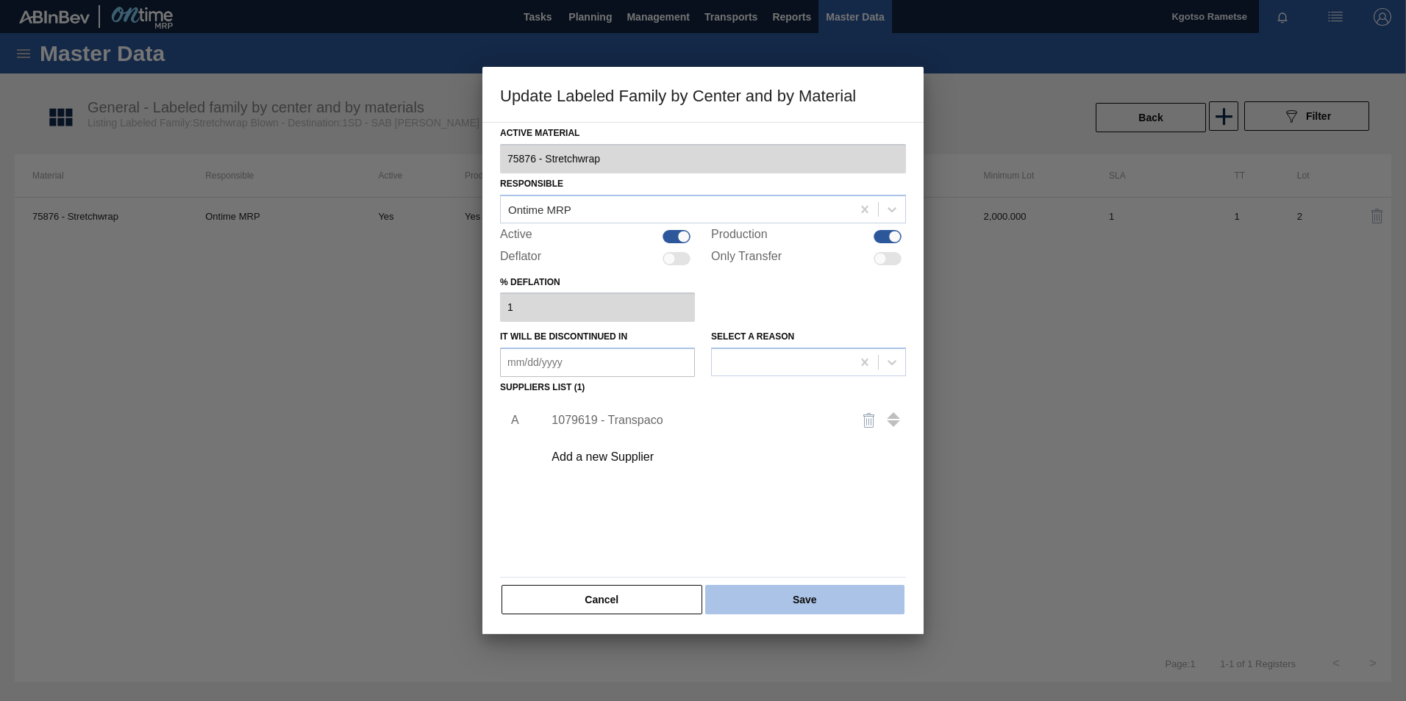
click at [765, 609] on button "Save" at bounding box center [804, 599] width 199 height 29
